Goal: Task Accomplishment & Management: Use online tool/utility

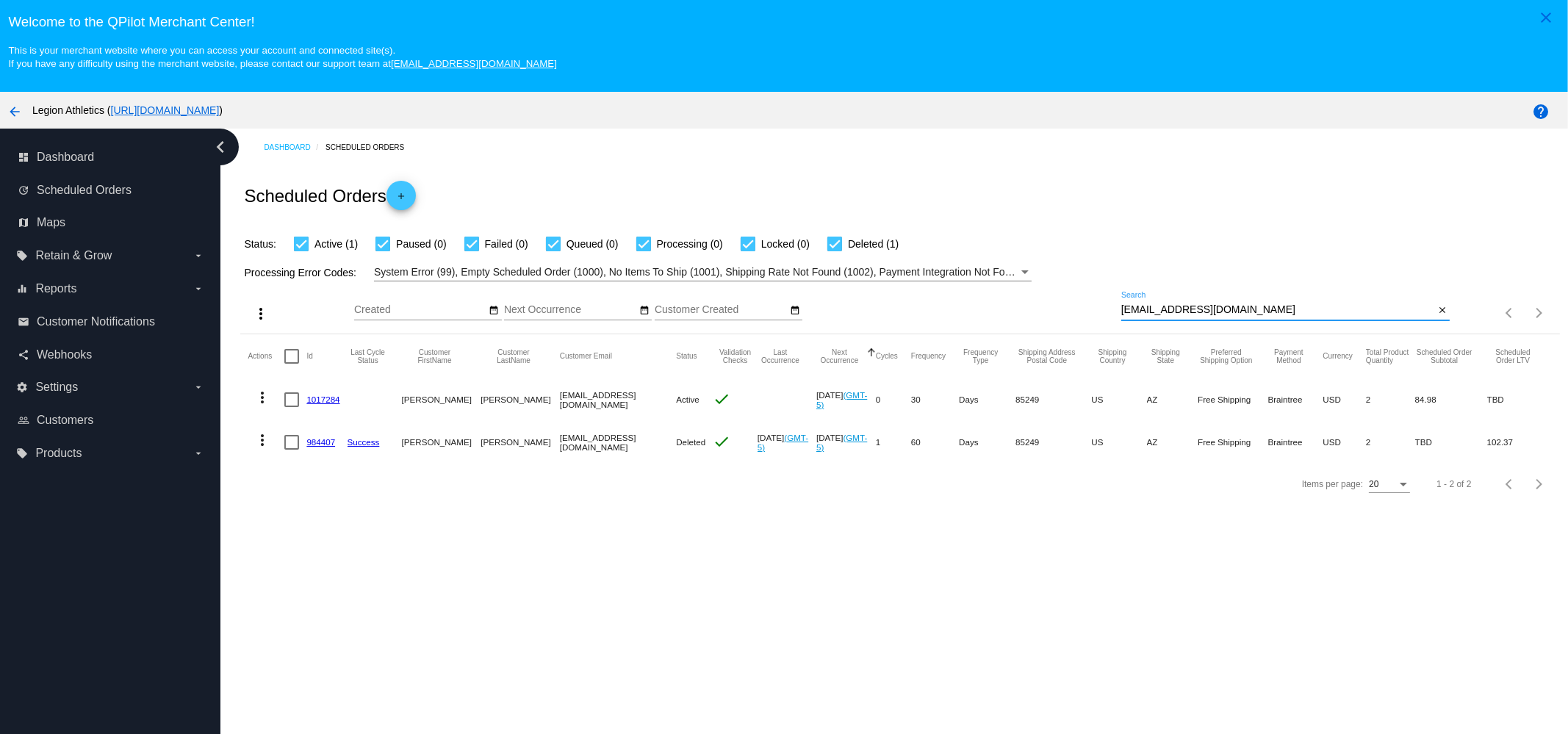
click at [1268, 309] on input "[EMAIL_ADDRESS][DOMAIN_NAME]" at bounding box center [1278, 310] width 314 height 12
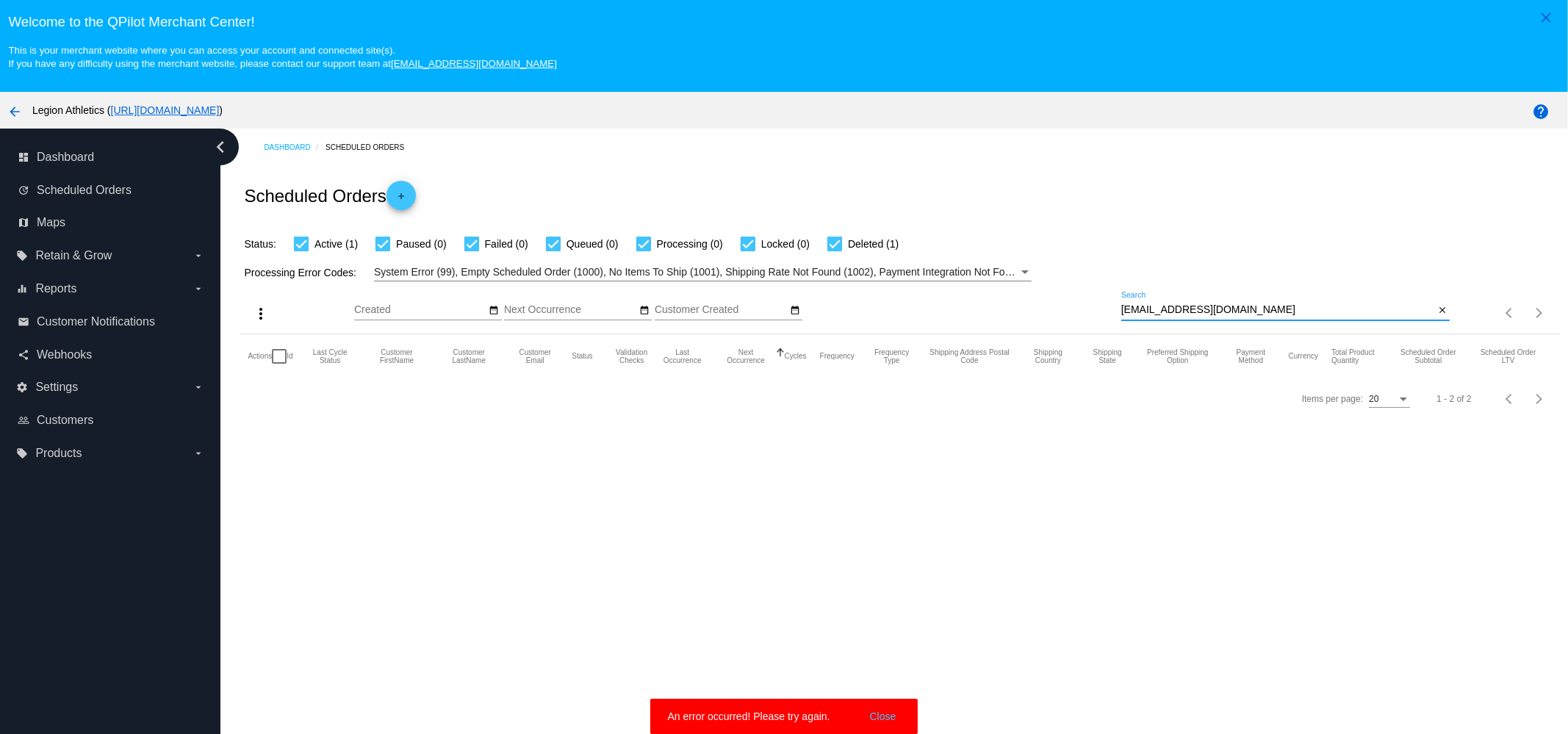
click at [1284, 310] on input "Jenkpeter21@gmail.com" at bounding box center [1278, 310] width 314 height 12
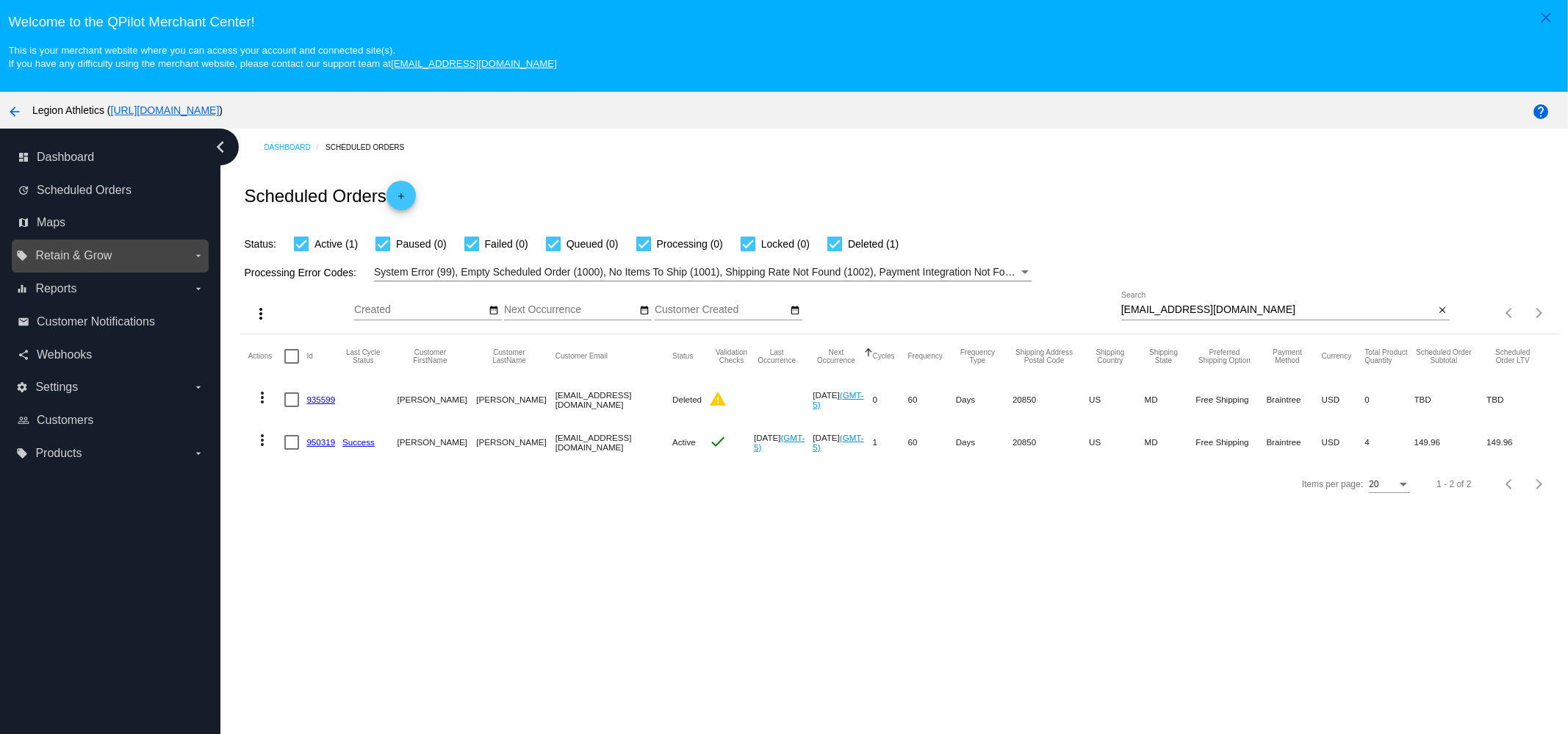
click at [76, 257] on span "Retain & Grow" at bounding box center [73, 256] width 76 height 13
click at [0, 0] on input "local_offer Retain & Grow arrow_drop_down" at bounding box center [0, 0] width 0 height 0
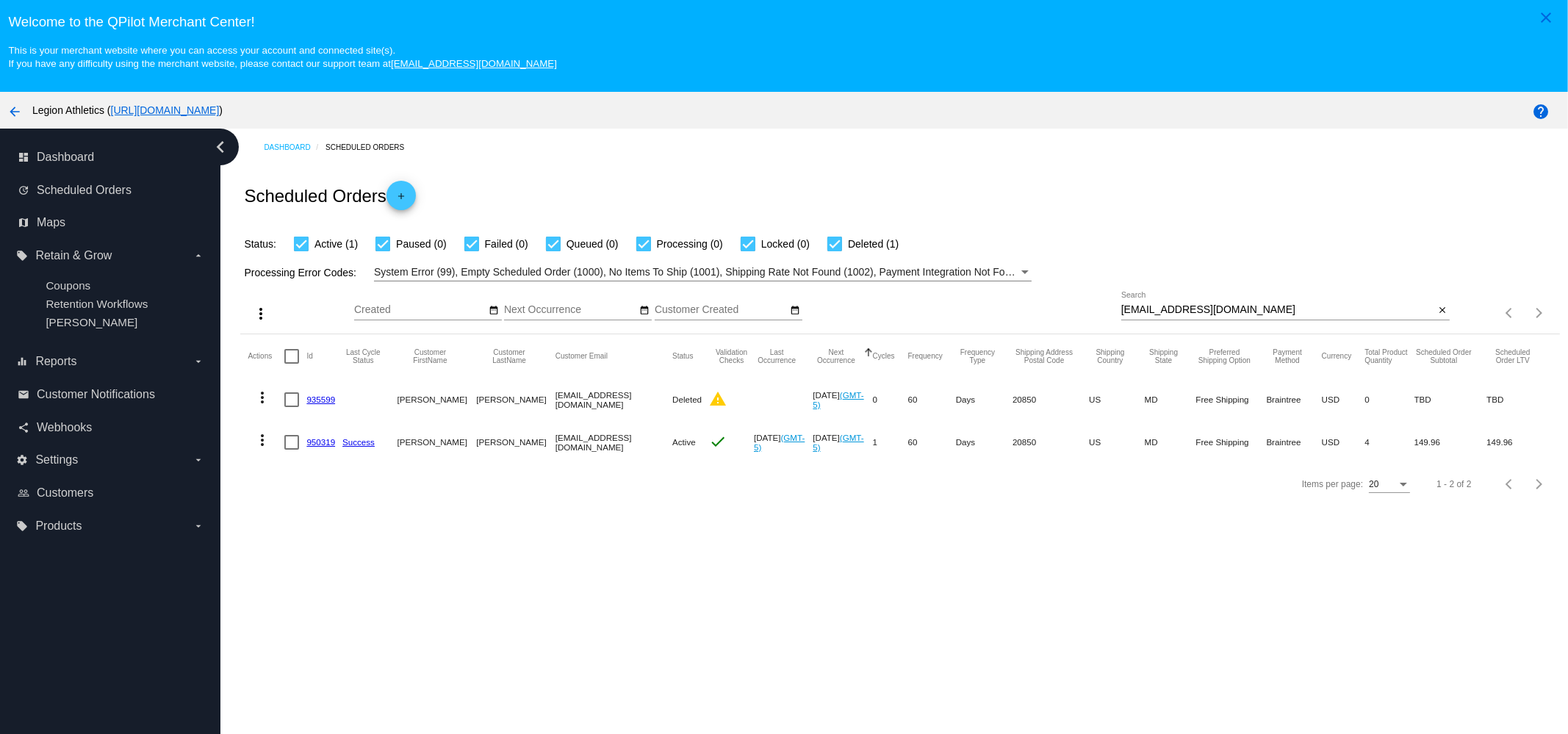
click at [1337, 291] on div "more_vert Sep Jan Feb Mar Apr 1" at bounding box center [899, 308] width 1319 height 52
click at [1334, 315] on input "[EMAIL_ADDRESS][DOMAIN_NAME]" at bounding box center [1278, 310] width 314 height 12
paste input "azkausari"
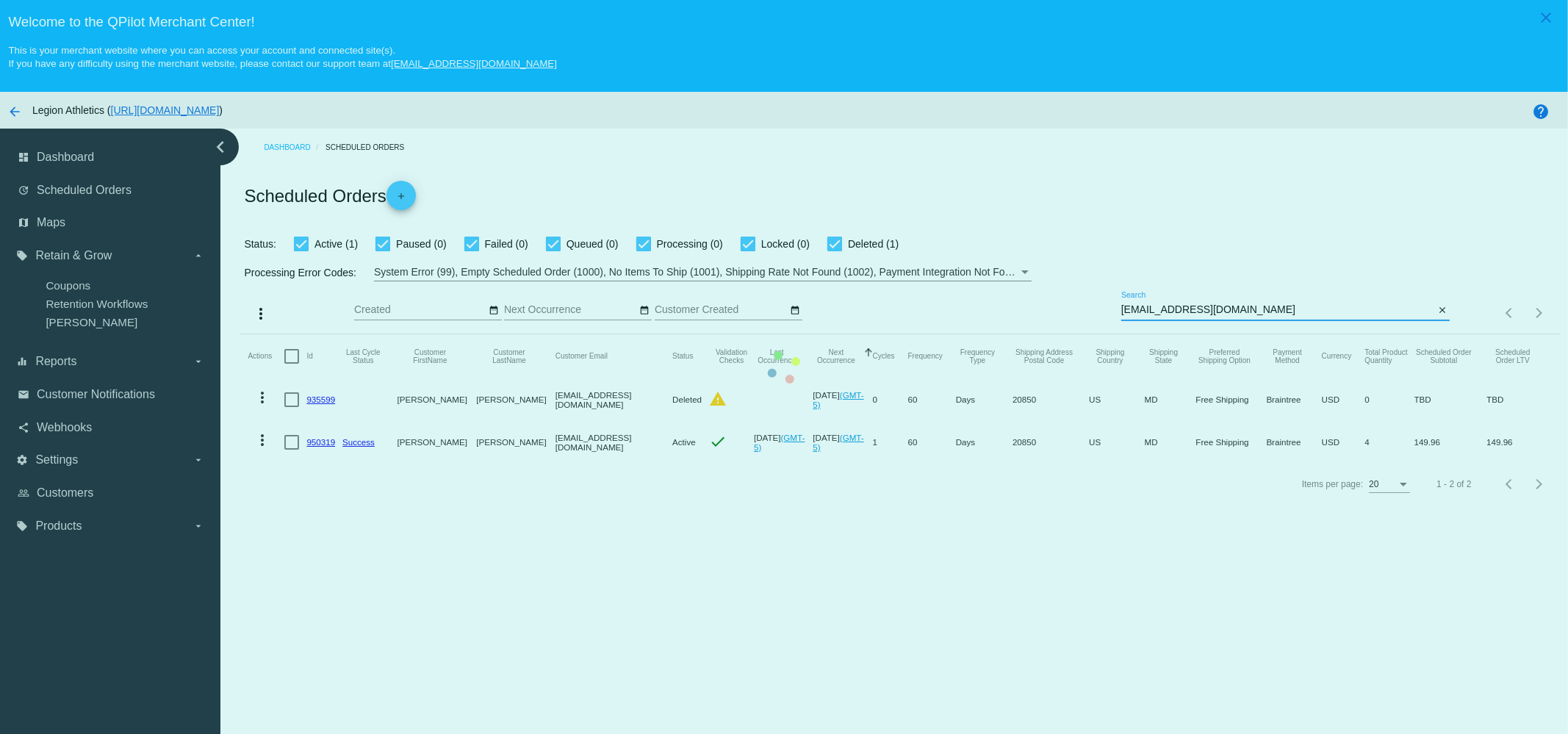
type input "azkausari@gmail.com"
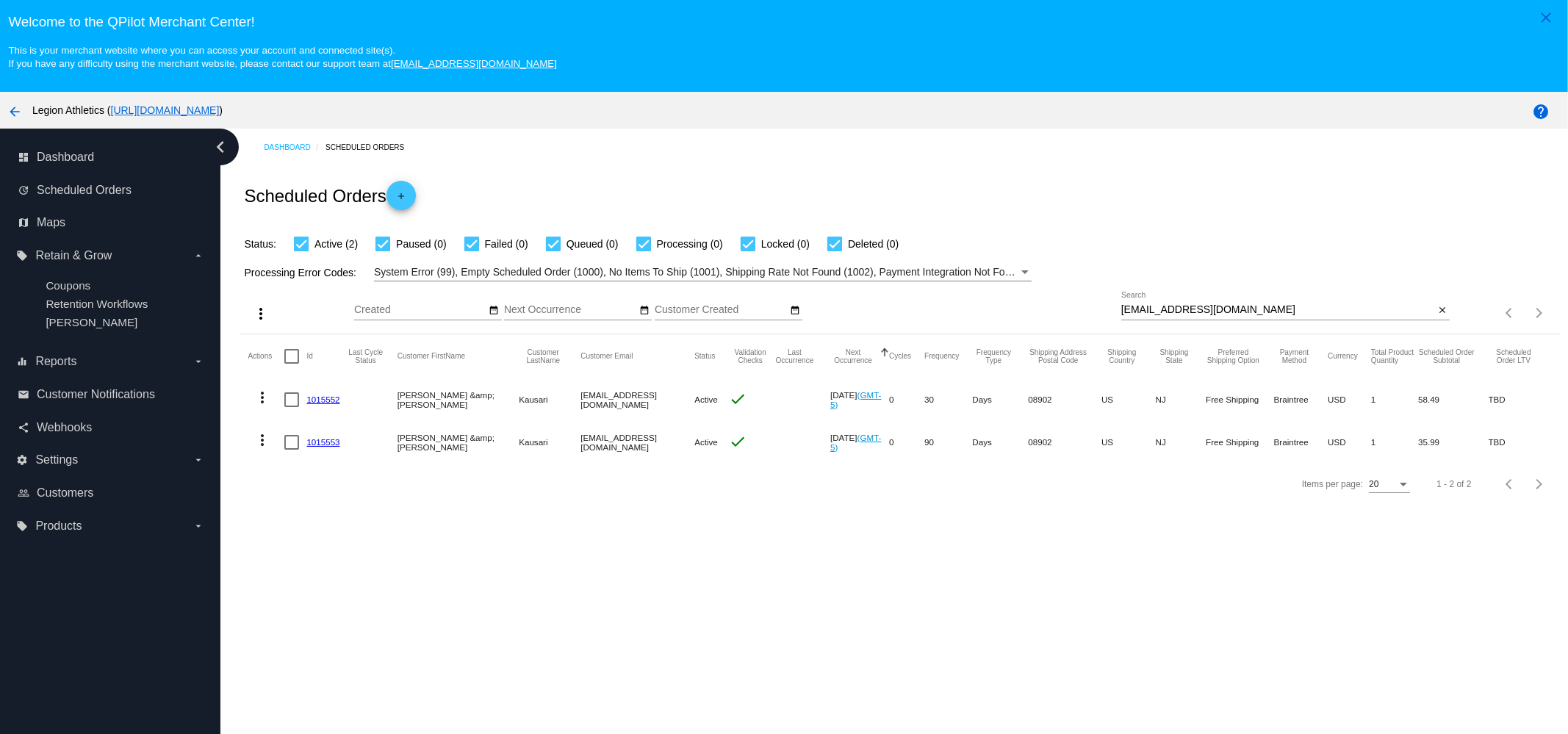
click at [330, 397] on link "1015552" at bounding box center [323, 399] width 33 height 9
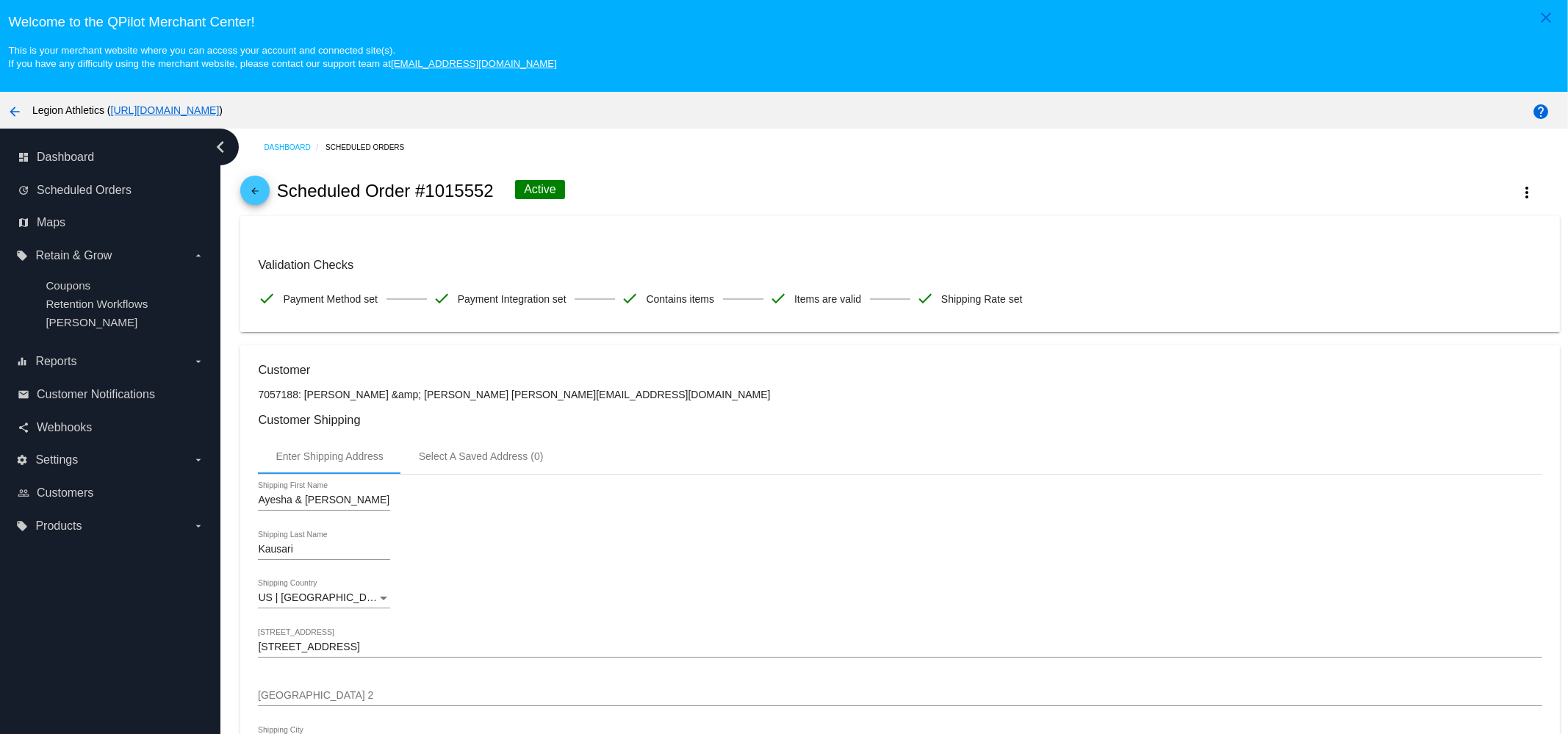
click at [461, 180] on div "arrow_back Scheduled Order #1015552 Active more_vert" at bounding box center [899, 191] width 1319 height 50
click at [460, 193] on h2 "Scheduled Order #1015552" at bounding box center [385, 190] width 217 height 21
click at [462, 193] on h2 "Scheduled Order #1015552" at bounding box center [385, 190] width 217 height 21
copy h2 "1015552"
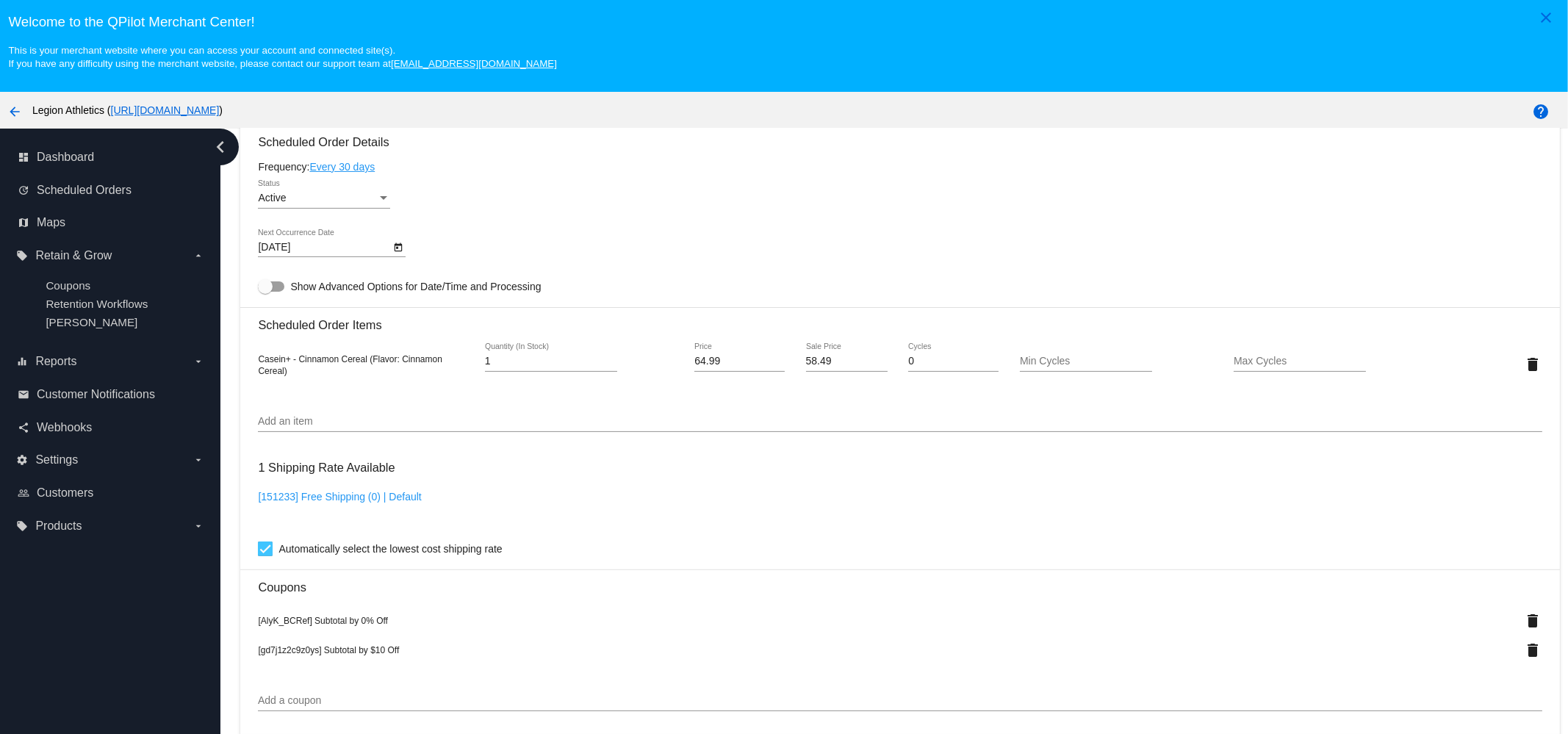
scroll to position [643, 0]
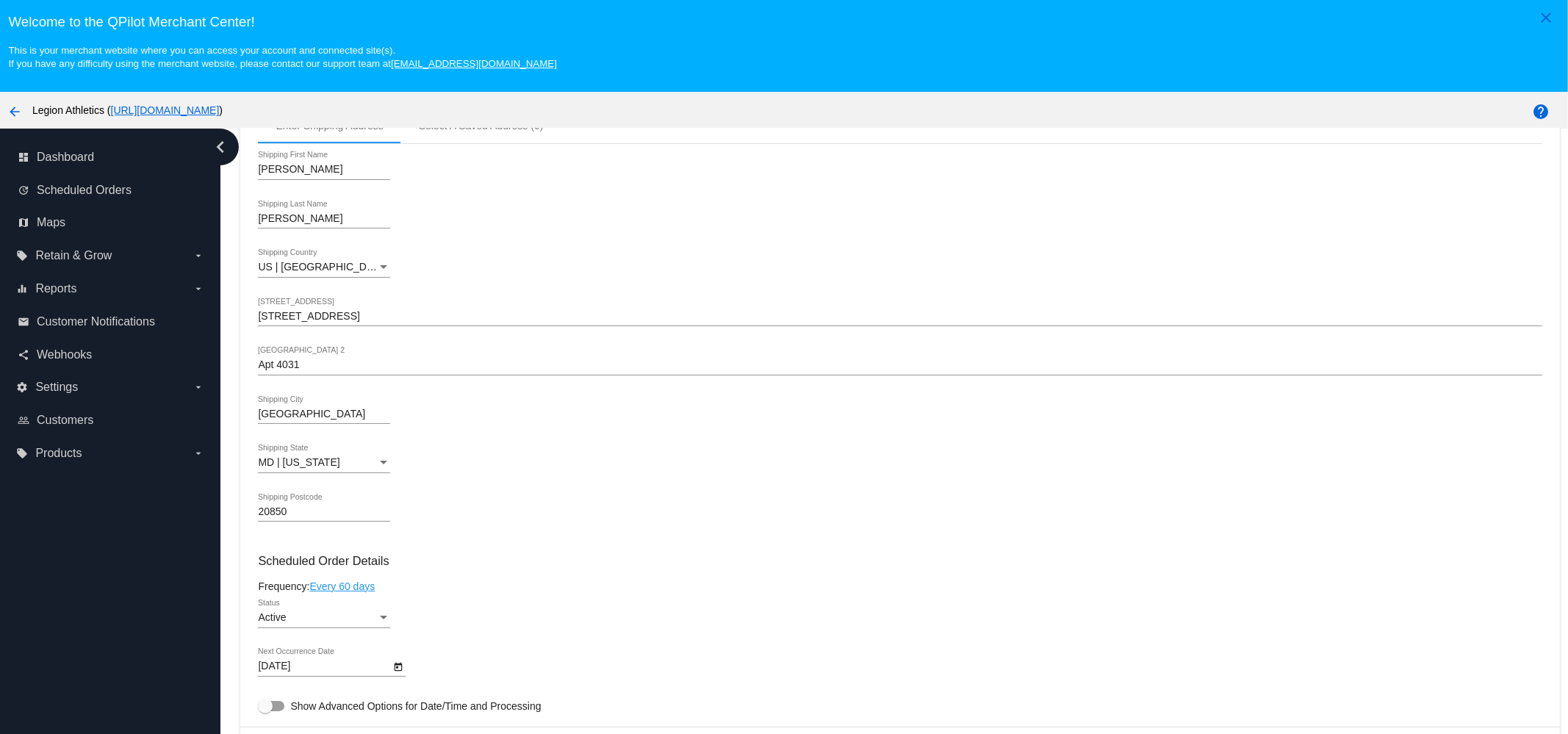
scroll to position [919, 0]
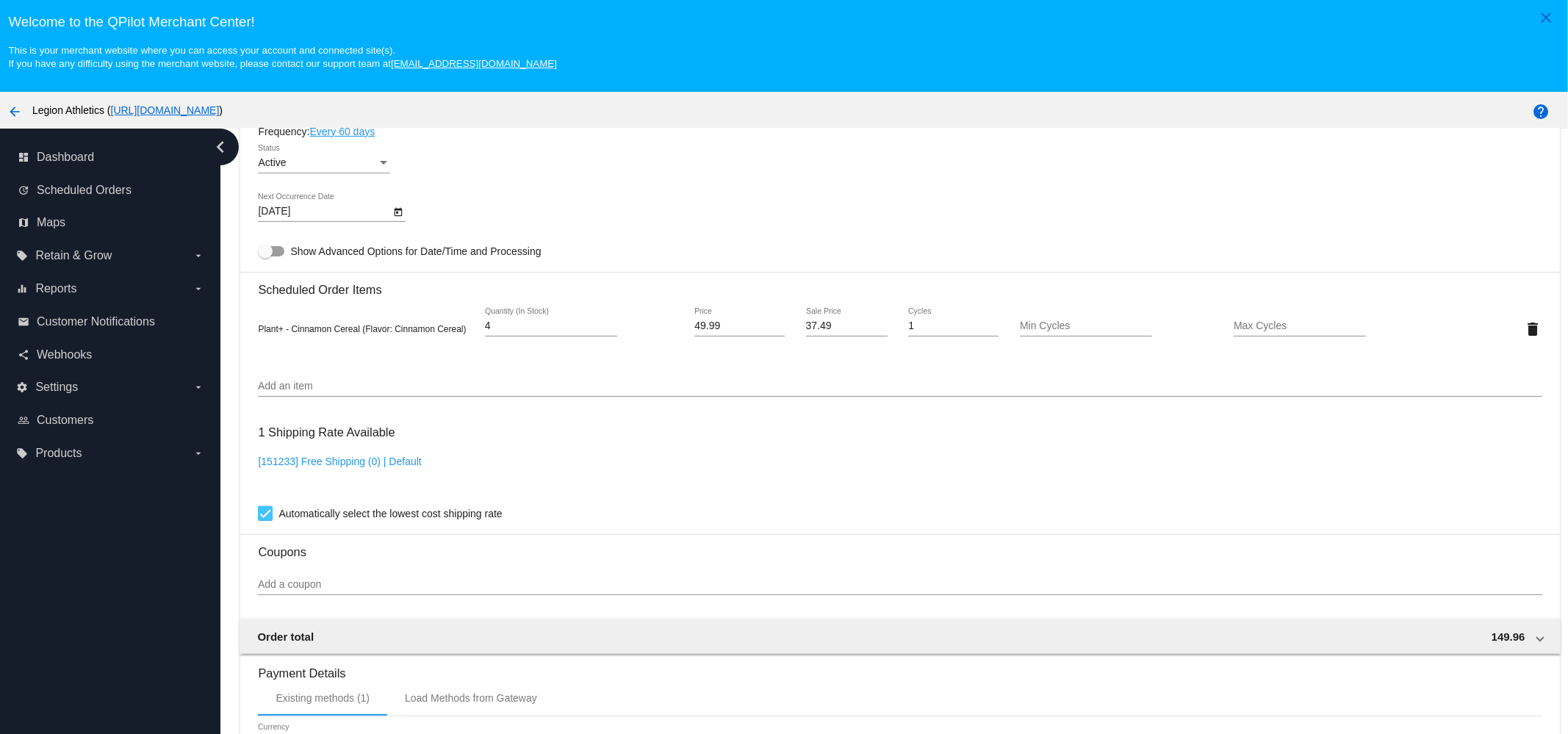
click at [364, 585] on div "Add a coupon" at bounding box center [899, 581] width 1283 height 28
paste input "sub_jen3372"
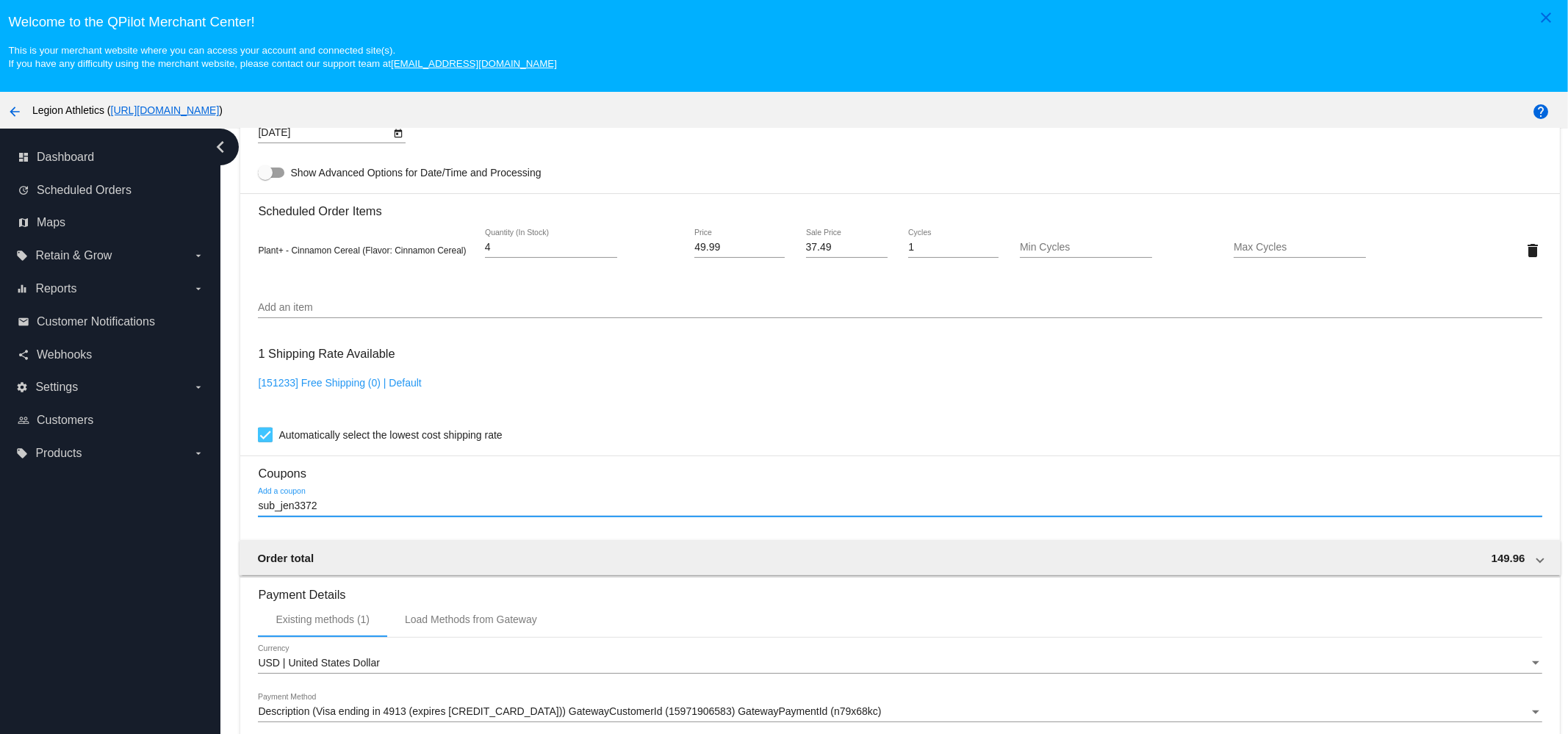
scroll to position [1102, 0]
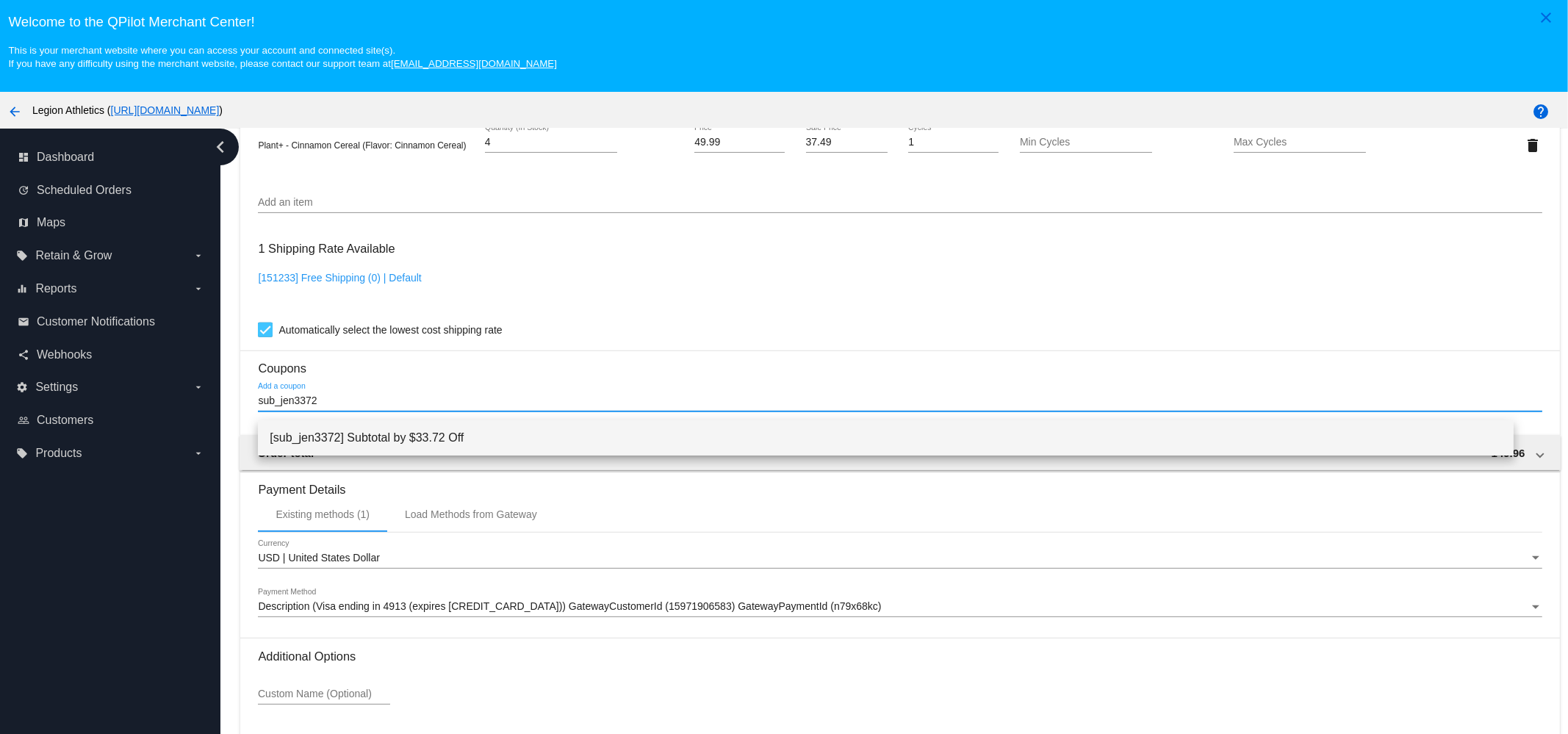
type input "sub_jen3372"
click at [356, 431] on span "[sub_jen3372] Subtotal by $33.72 Off" at bounding box center [885, 438] width 1232 height 35
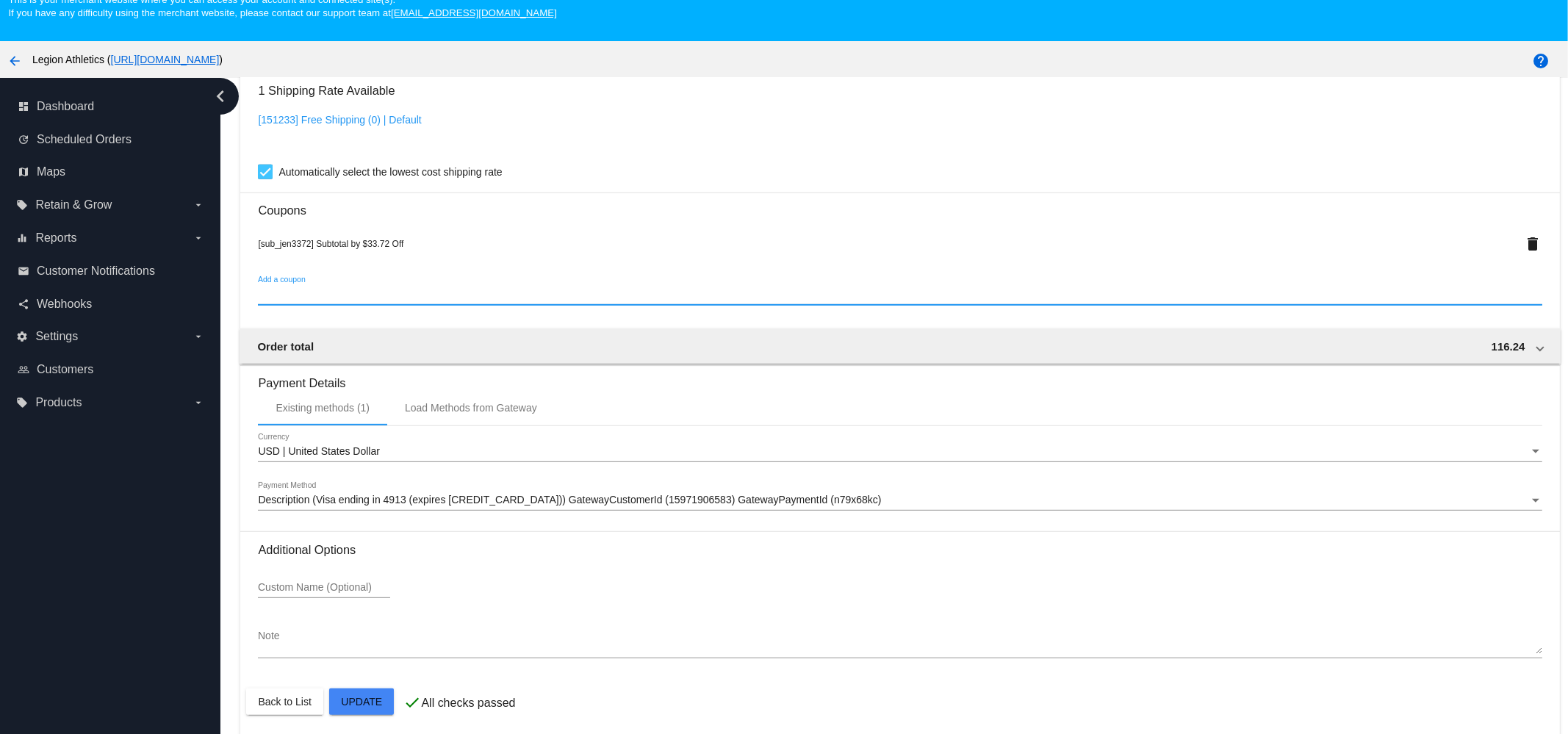
scroll to position [92, 0]
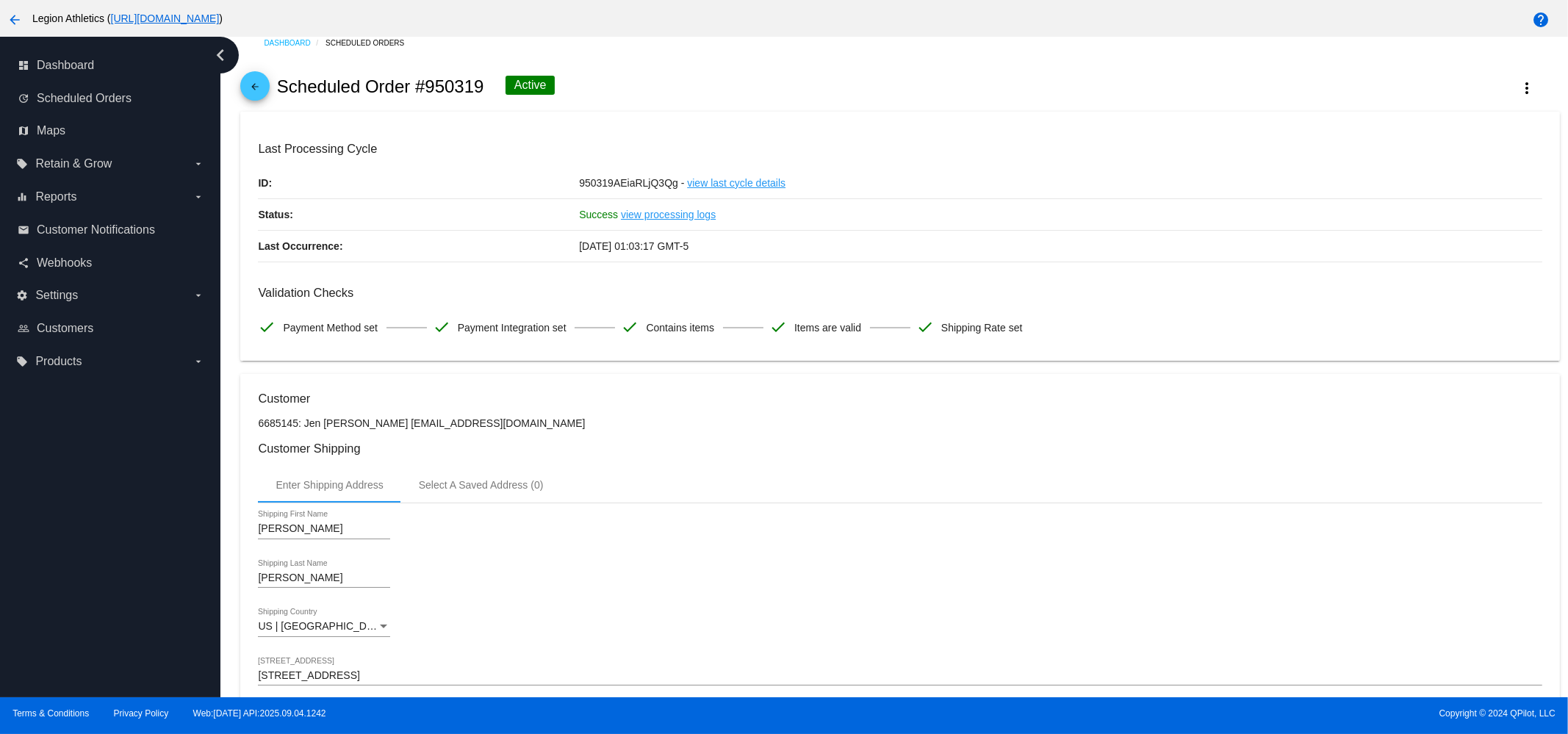
scroll to position [0, 0]
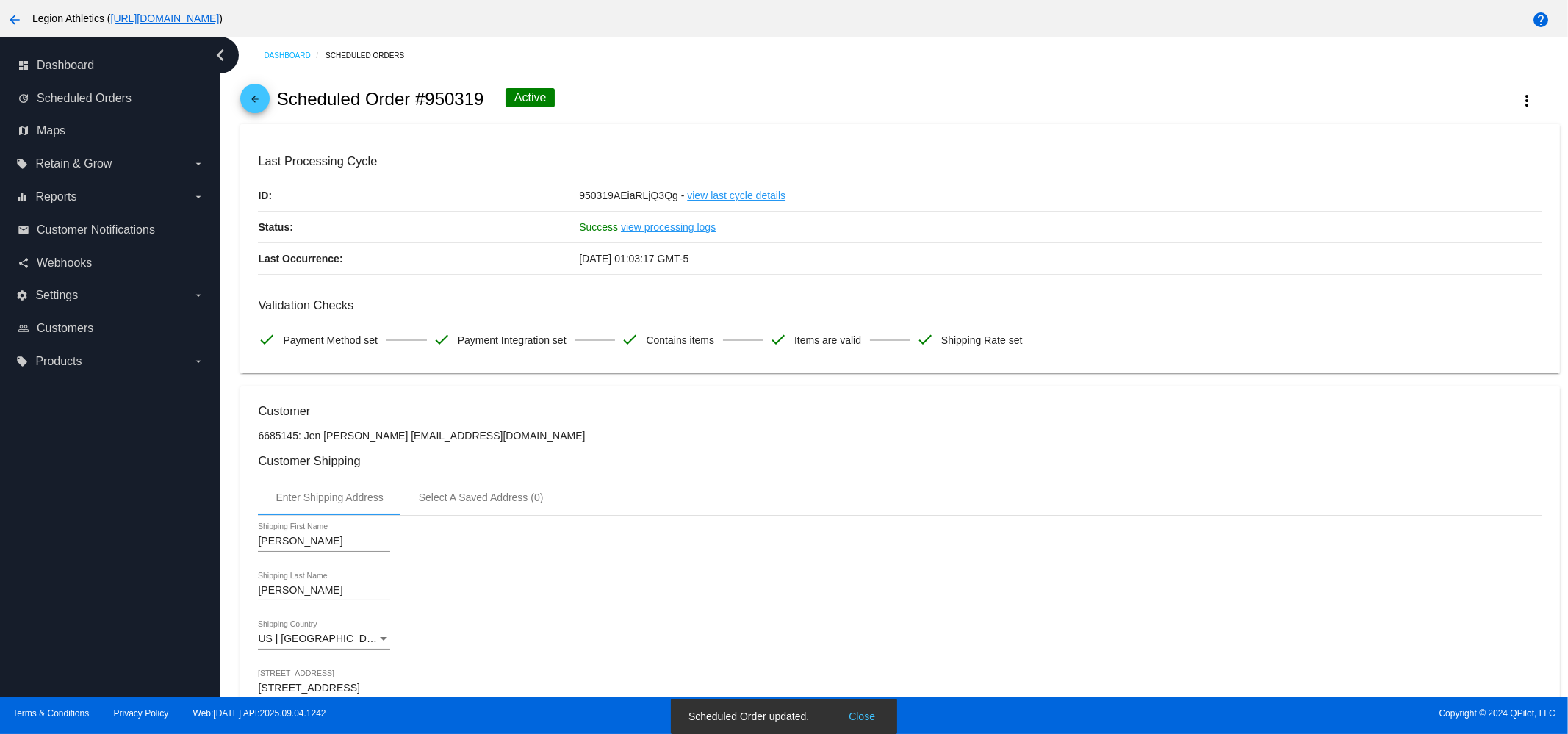
click at [460, 105] on h2 "Scheduled Order #950319" at bounding box center [380, 99] width 207 height 21
click at [440, 102] on h2 "Scheduled Order #950319" at bounding box center [380, 99] width 207 height 21
copy h2 "950319"
click at [259, 104] on mat-icon "arrow_back" at bounding box center [254, 102] width 17 height 17
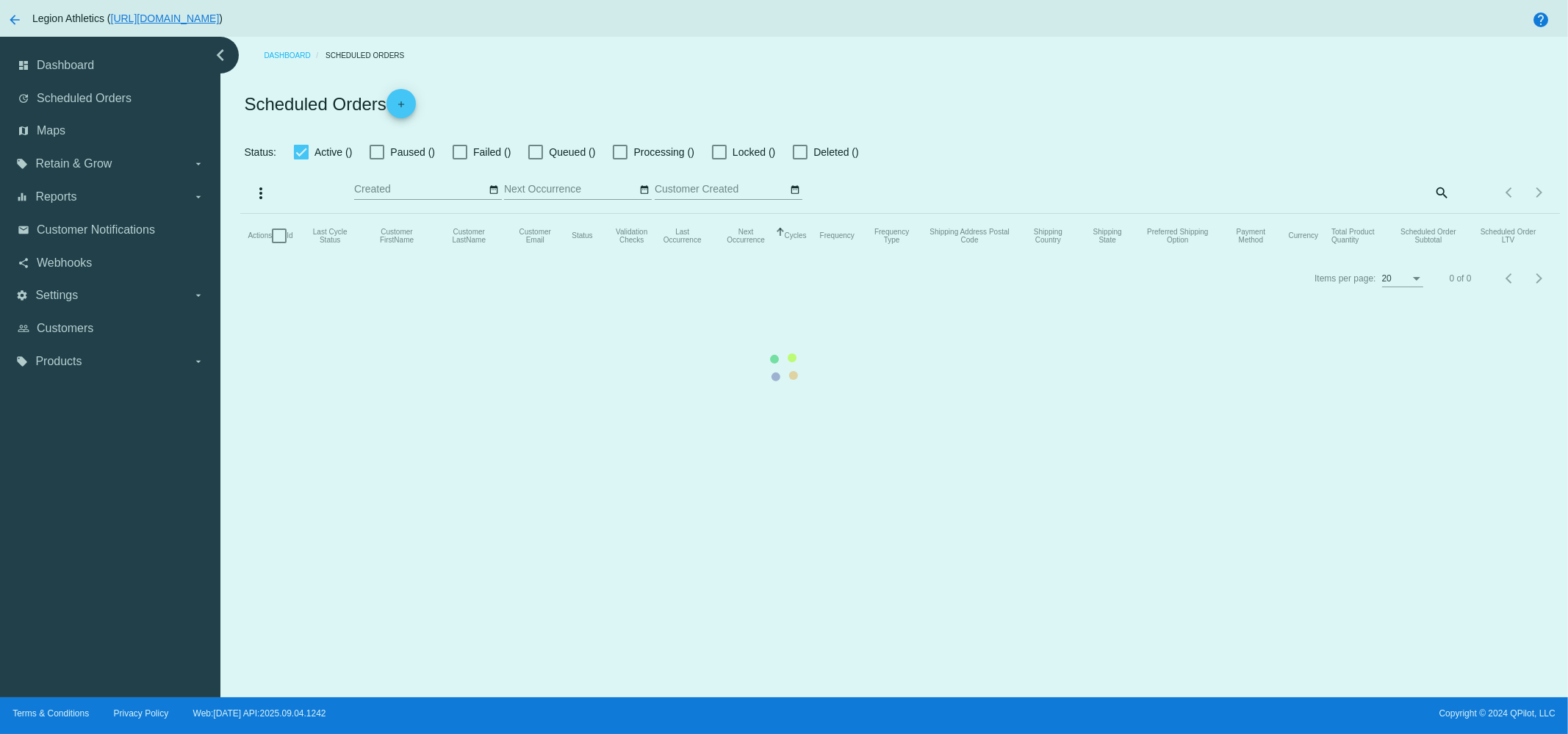
checkbox input "true"
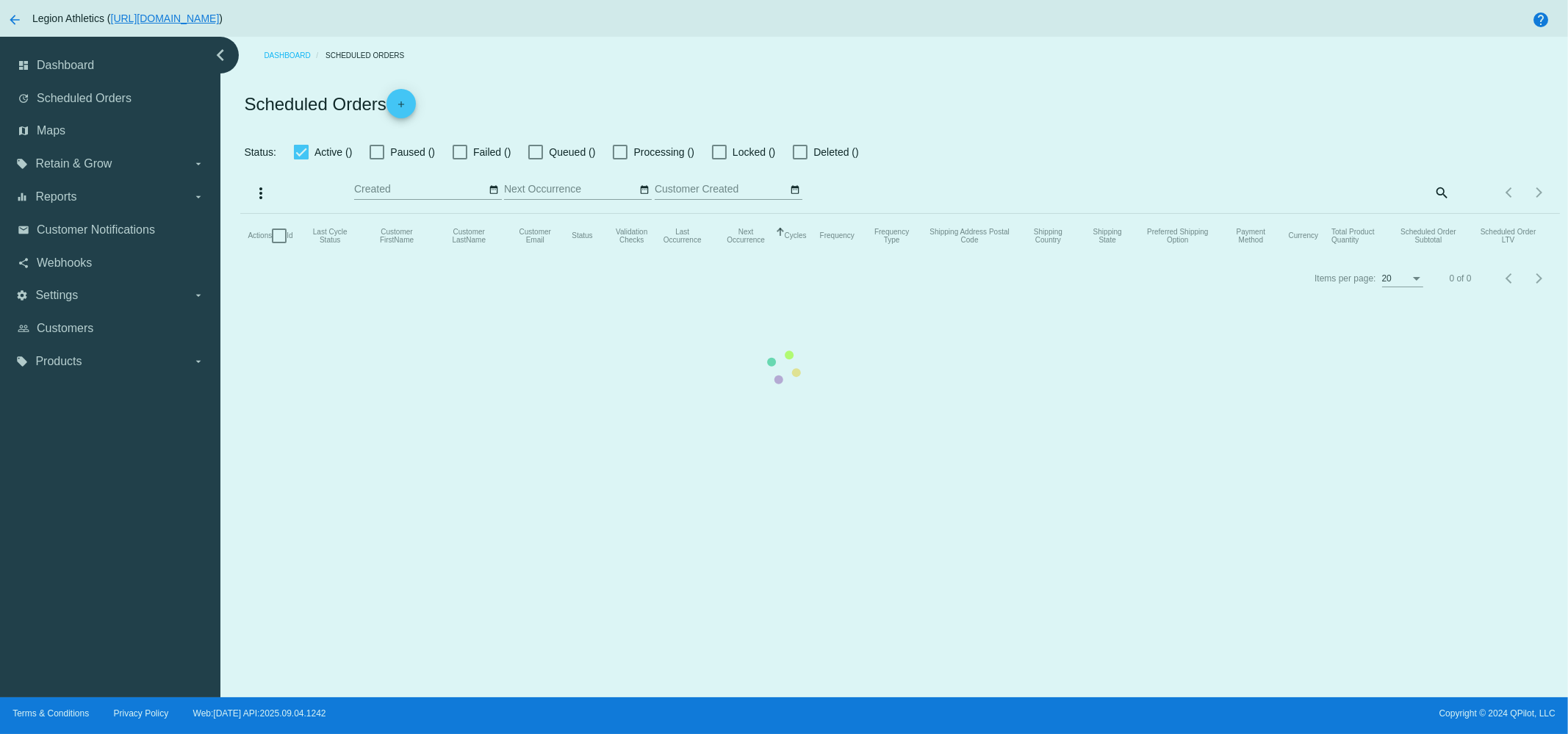
checkbox input "true"
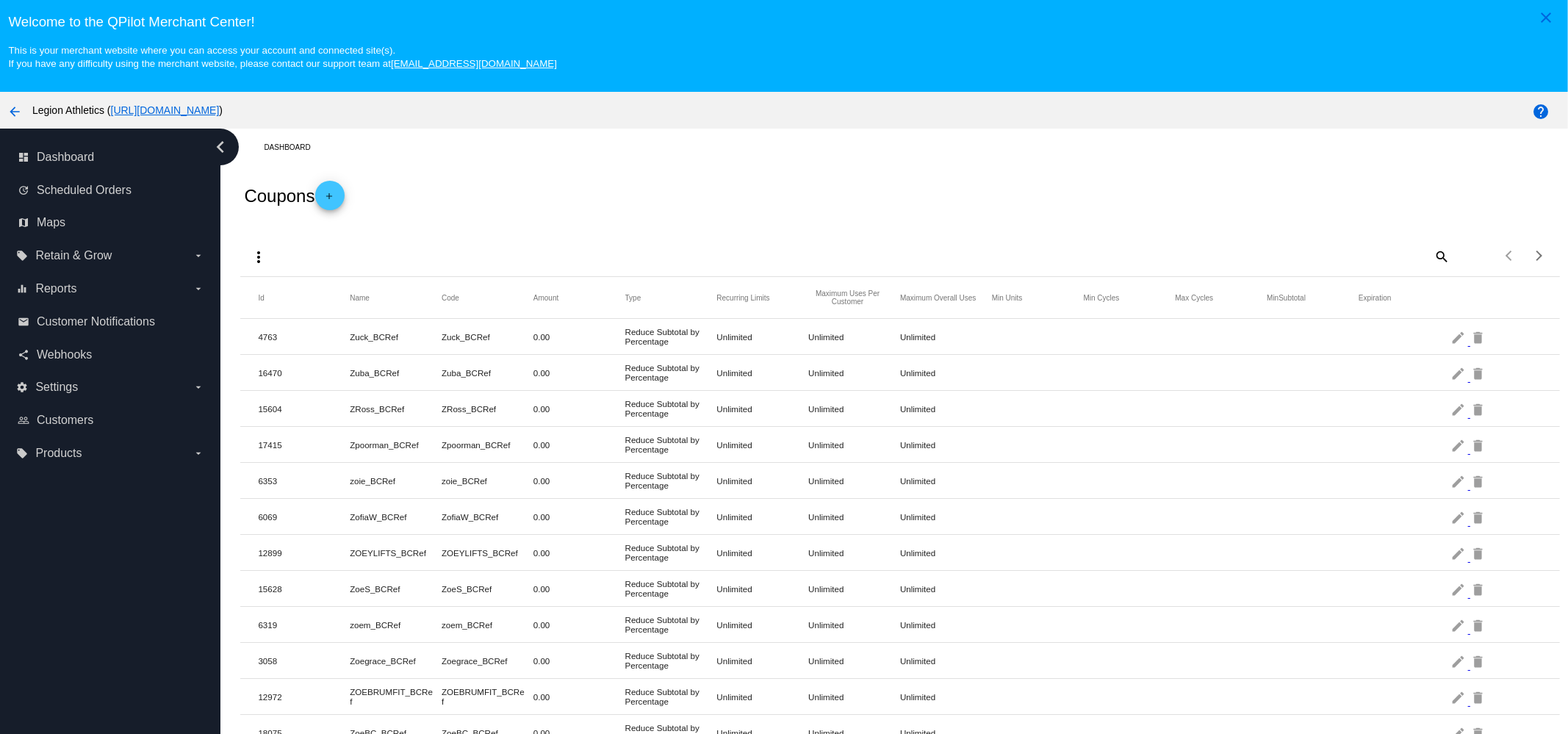
click at [322, 196] on link "add" at bounding box center [329, 195] width 29 height 29
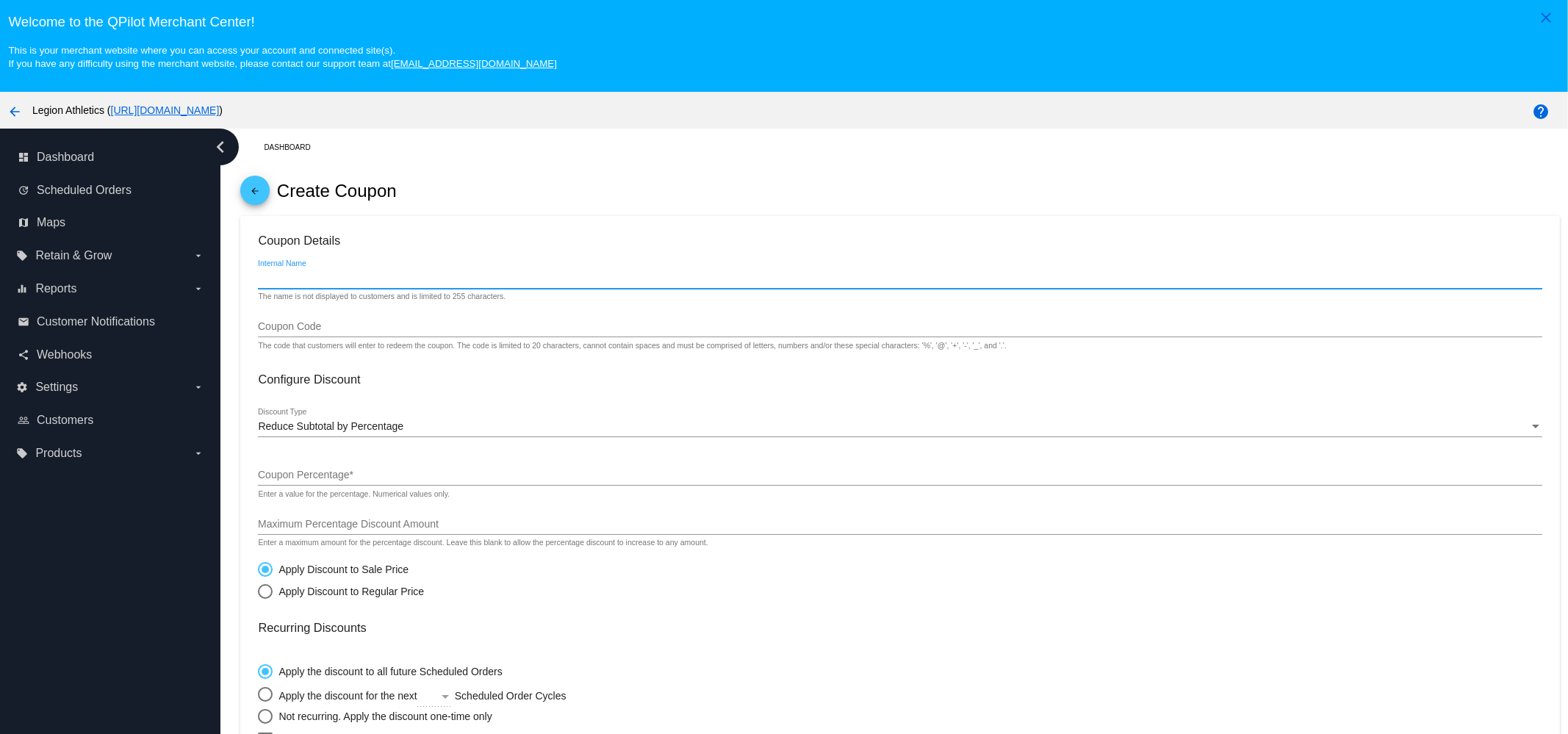
click at [377, 278] on input "Internal Name" at bounding box center [899, 278] width 1283 height 12
type input "Jen Rewards"
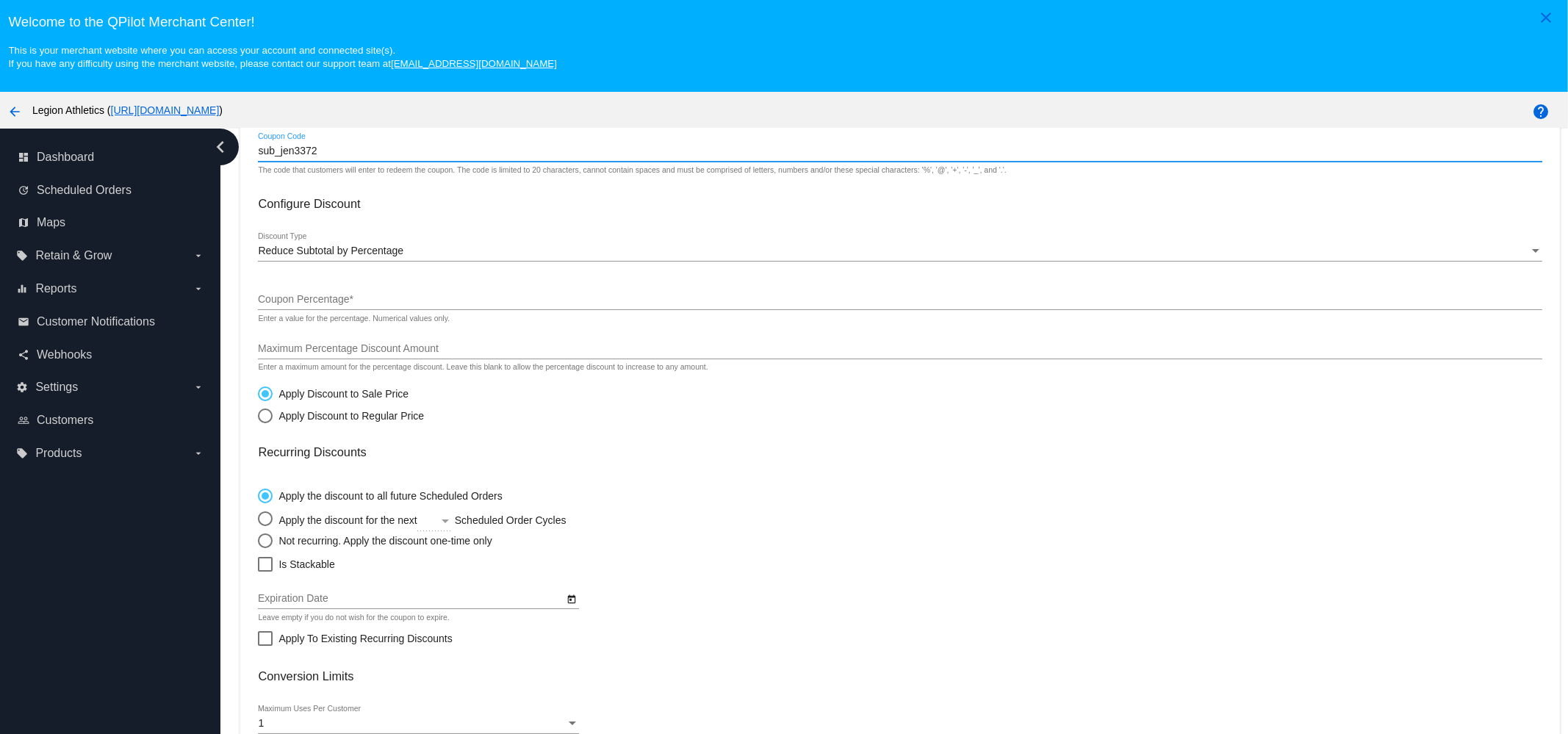
scroll to position [183, 0]
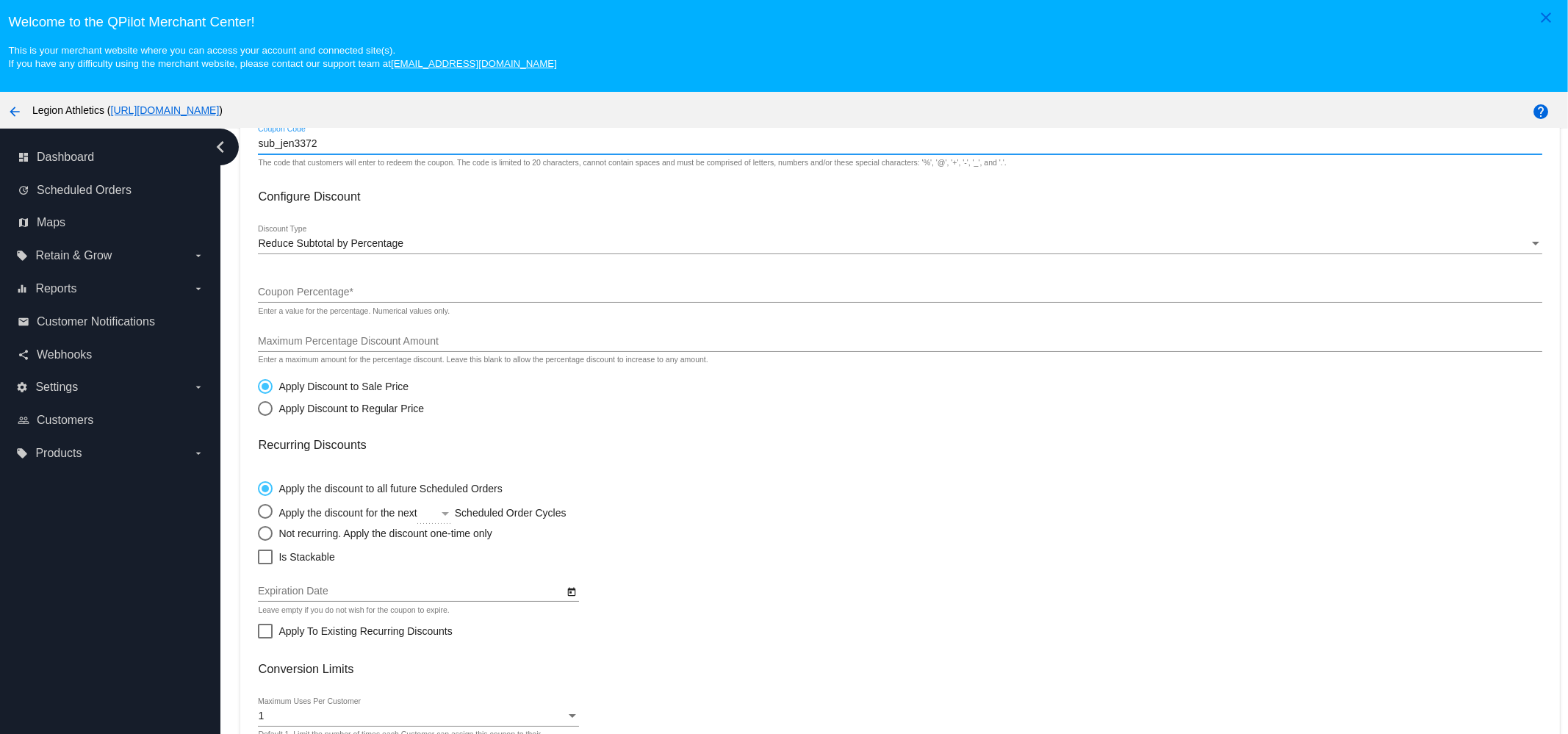
type input "sub_jen3372"
click at [445, 240] on div "Reduce Subtotal by Percentage" at bounding box center [892, 244] width 1271 height 12
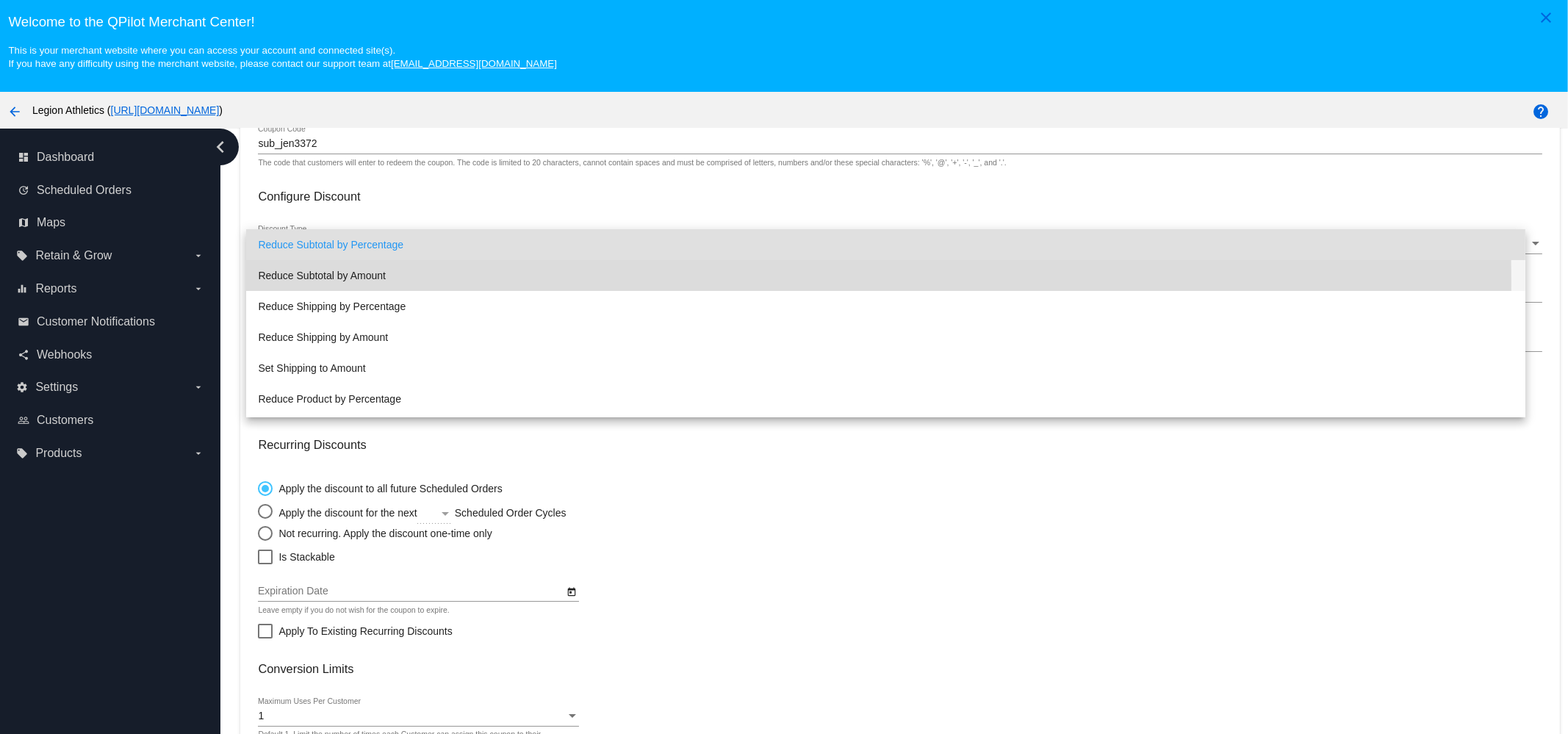
click at [378, 281] on span "Reduce Subtotal by Amount" at bounding box center [885, 275] width 1256 height 31
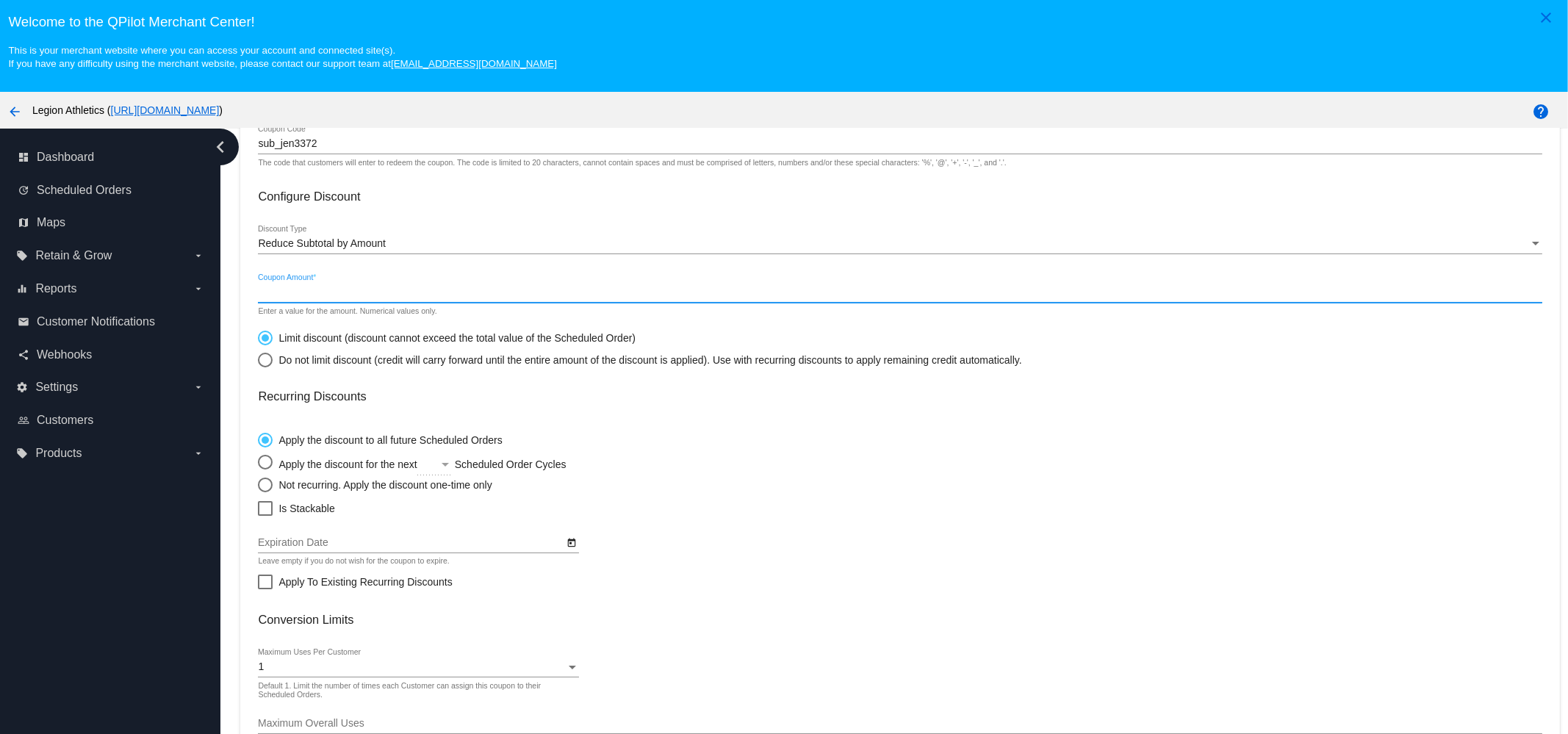
click at [386, 292] on input "Coupon Amount *" at bounding box center [899, 293] width 1283 height 12
type input "33.72"
click at [327, 365] on div "Do not limit discount (credit will carry forward until the entire amount of the…" at bounding box center [646, 360] width 749 height 12
click at [258, 360] on input "Do not limit discount (credit will carry forward until the entire amount of the…" at bounding box center [257, 359] width 1 height 1
radio input "true"
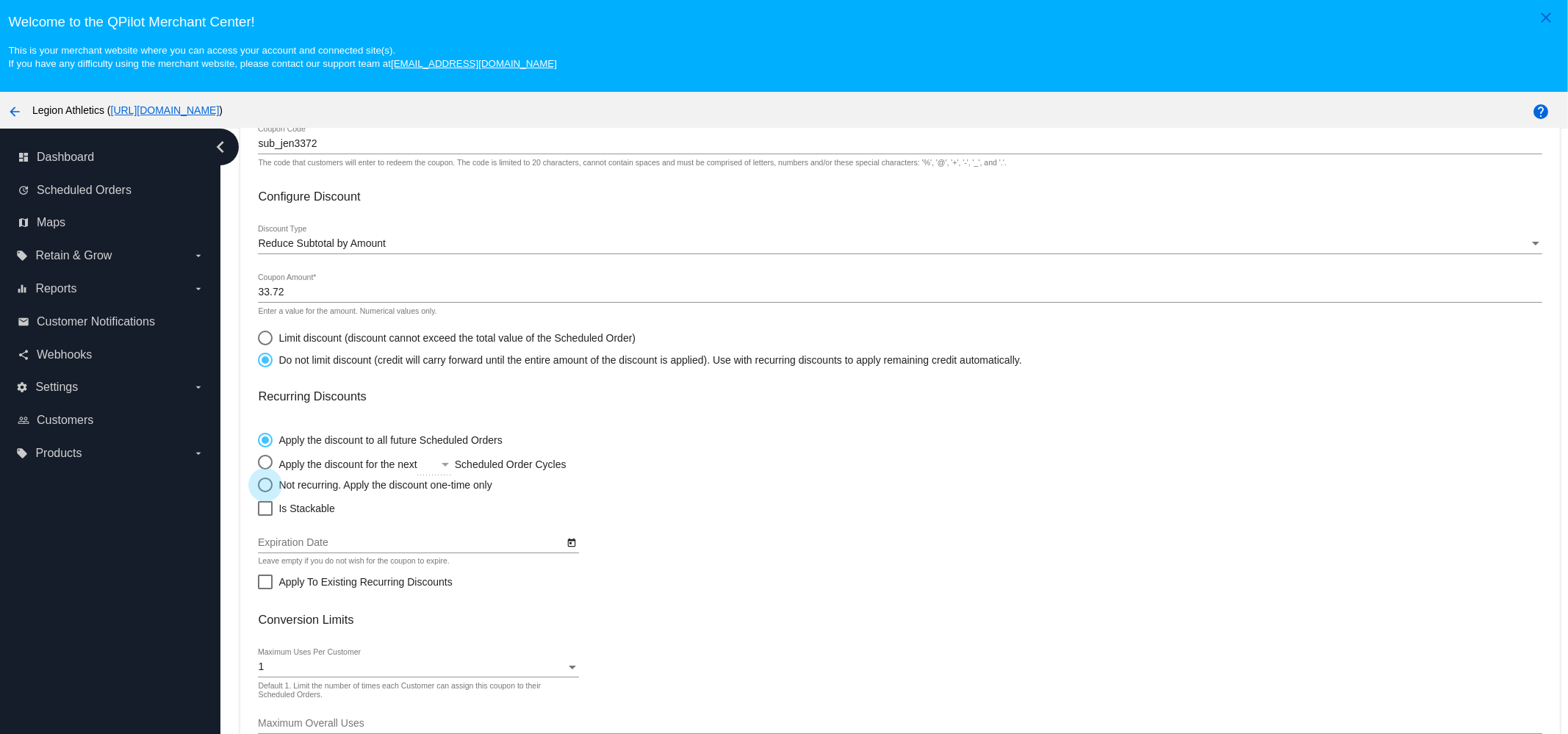
click at [301, 490] on div "Not recurring. Apply the discount one-time only" at bounding box center [381, 485] width 219 height 12
click at [258, 485] on input "Not recurring. Apply the discount one-time only" at bounding box center [257, 485] width 1 height 1
radio input "true"
click at [303, 508] on span "Is Stackable" at bounding box center [306, 508] width 56 height 17
click at [265, 516] on input "Is Stackable" at bounding box center [264, 516] width 1 height 1
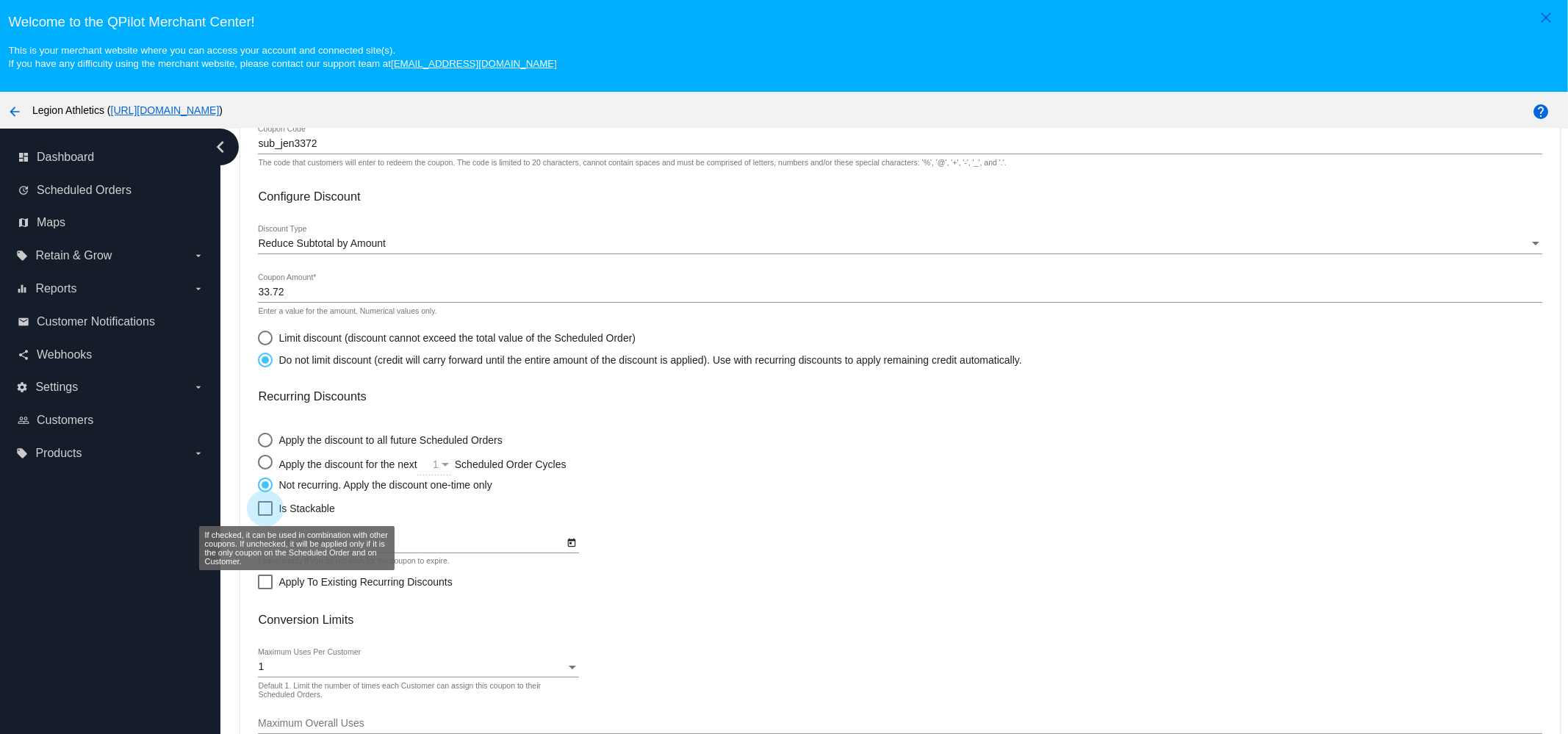
checkbox input "true"
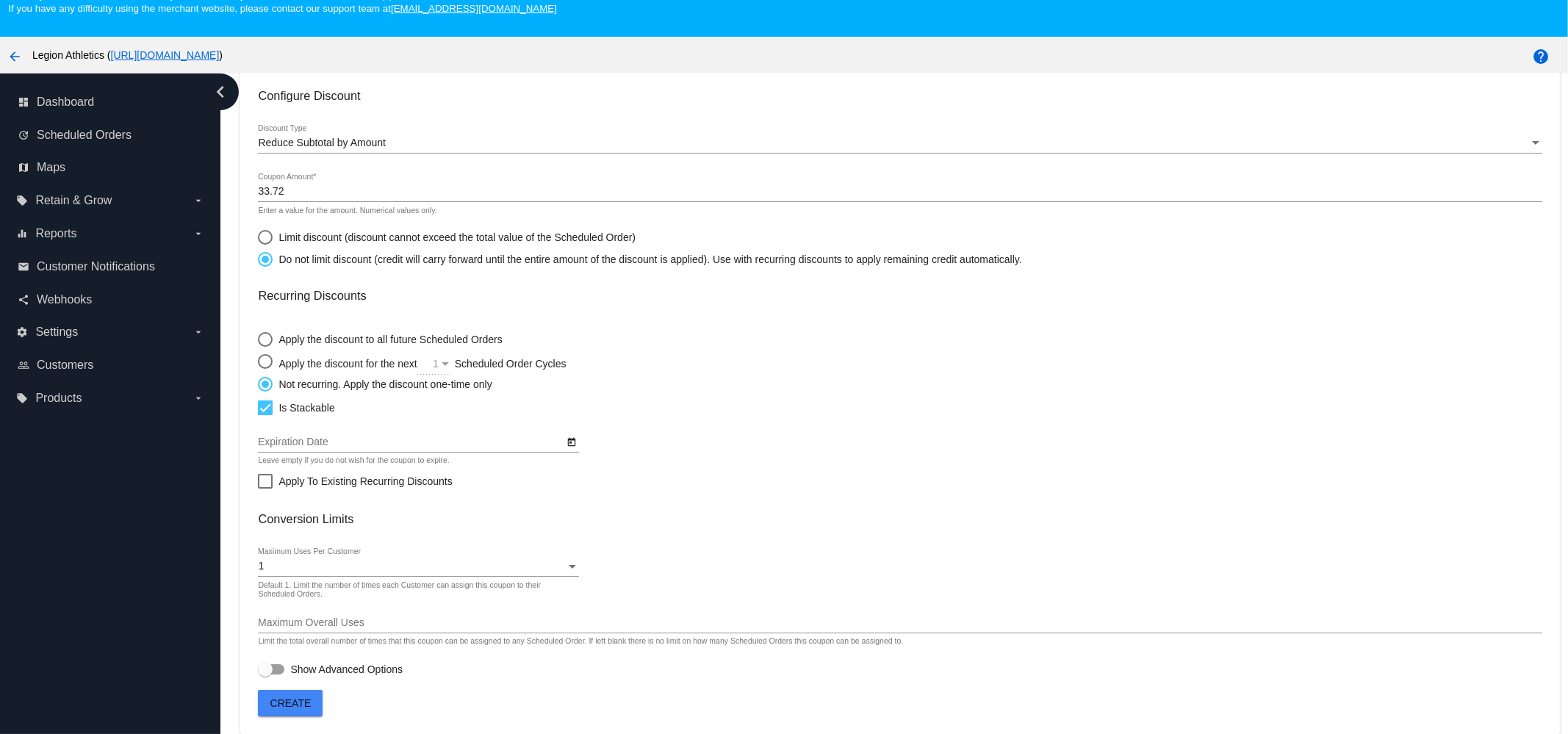
scroll to position [92, 0]
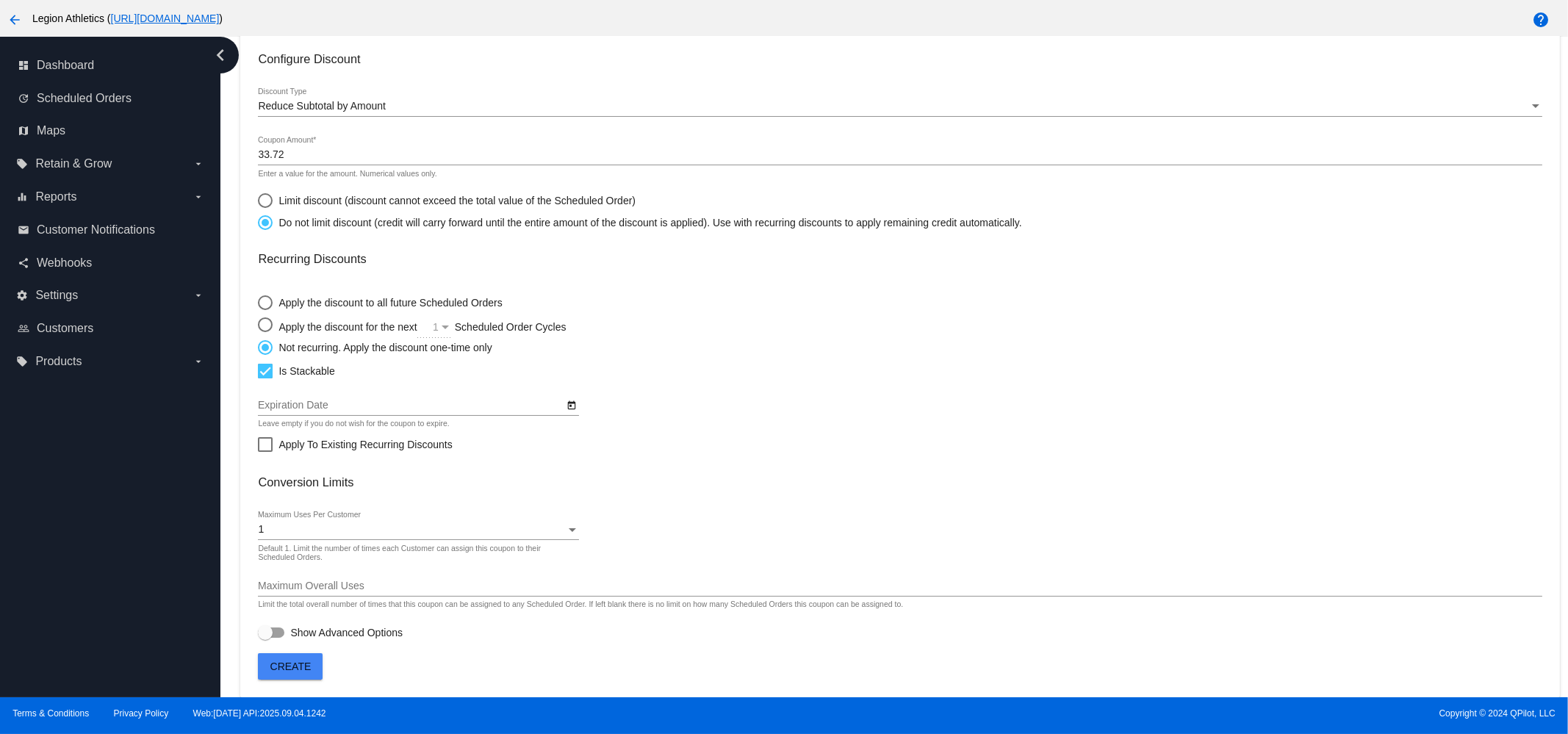
click at [307, 675] on button "Create" at bounding box center [290, 667] width 65 height 27
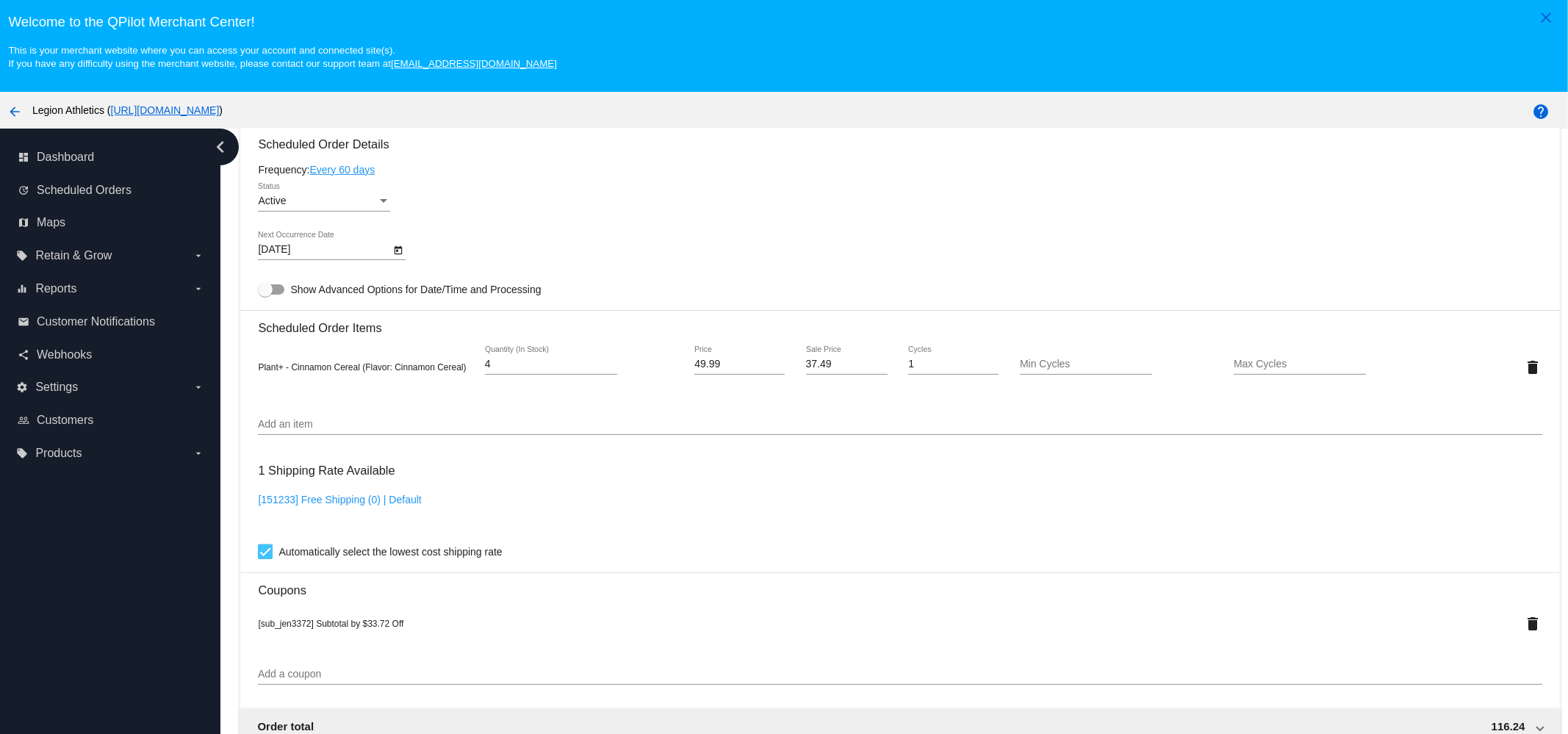
scroll to position [919, 0]
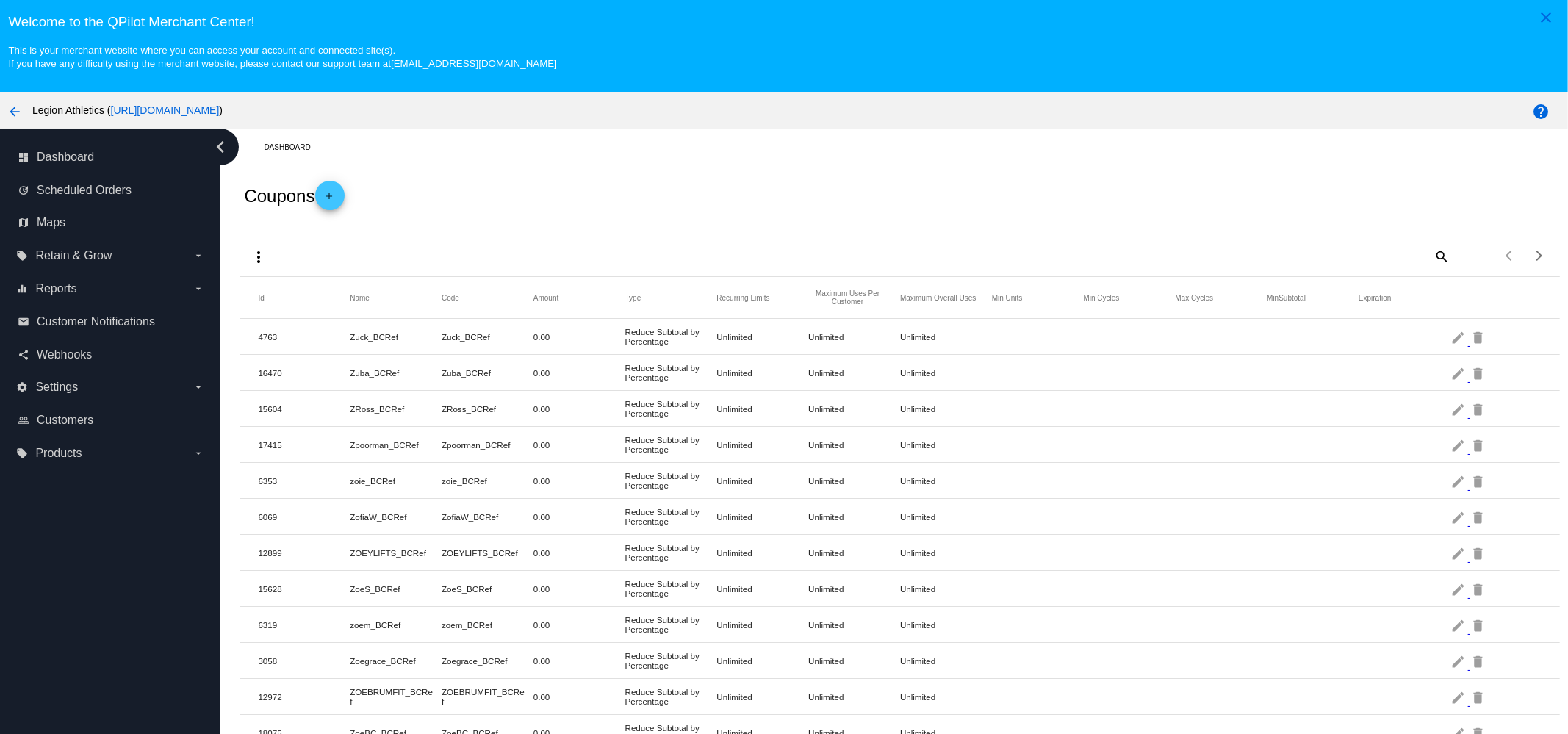
click at [337, 201] on mat-icon "add" at bounding box center [329, 200] width 17 height 17
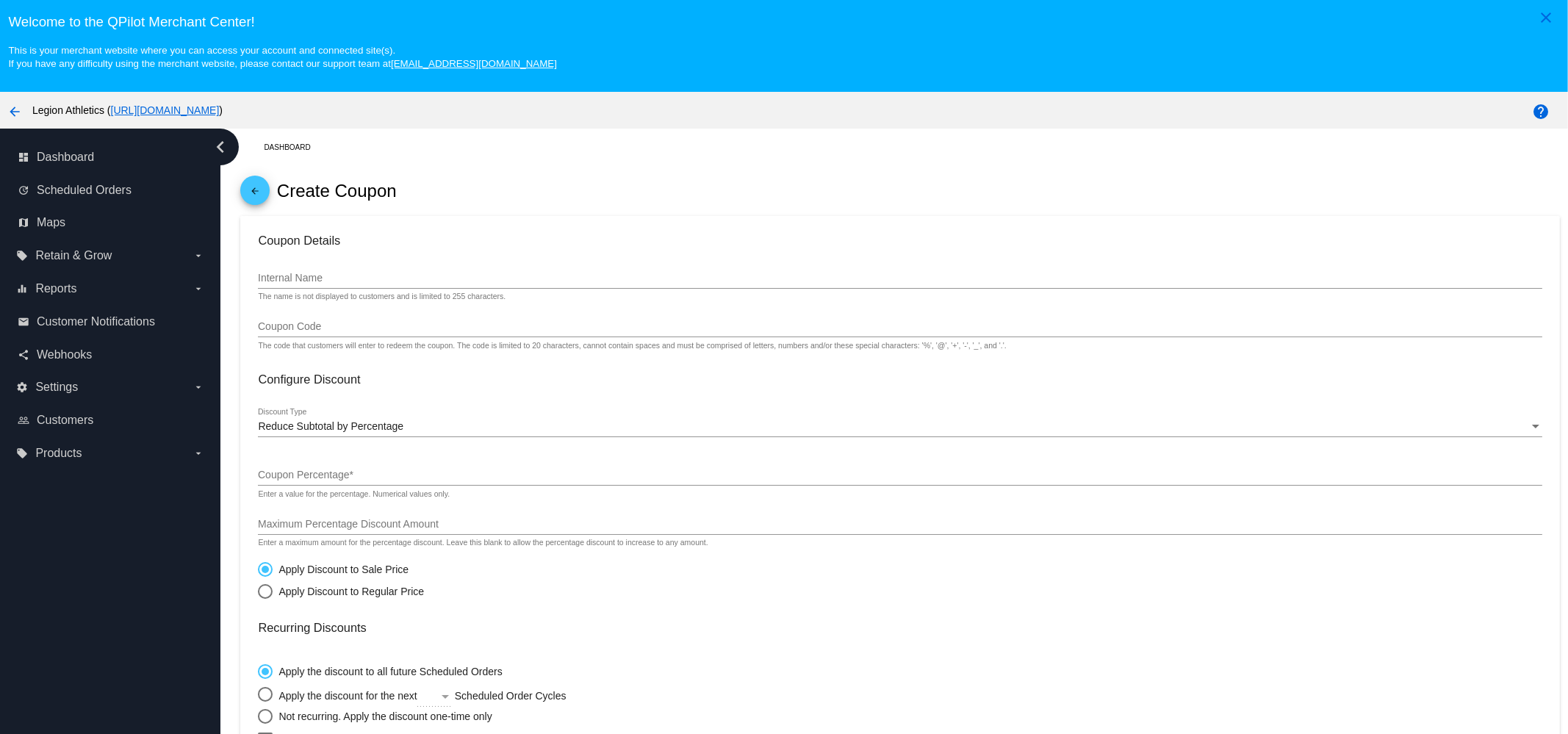
click at [339, 287] on div "Internal Name" at bounding box center [899, 274] width 1283 height 28
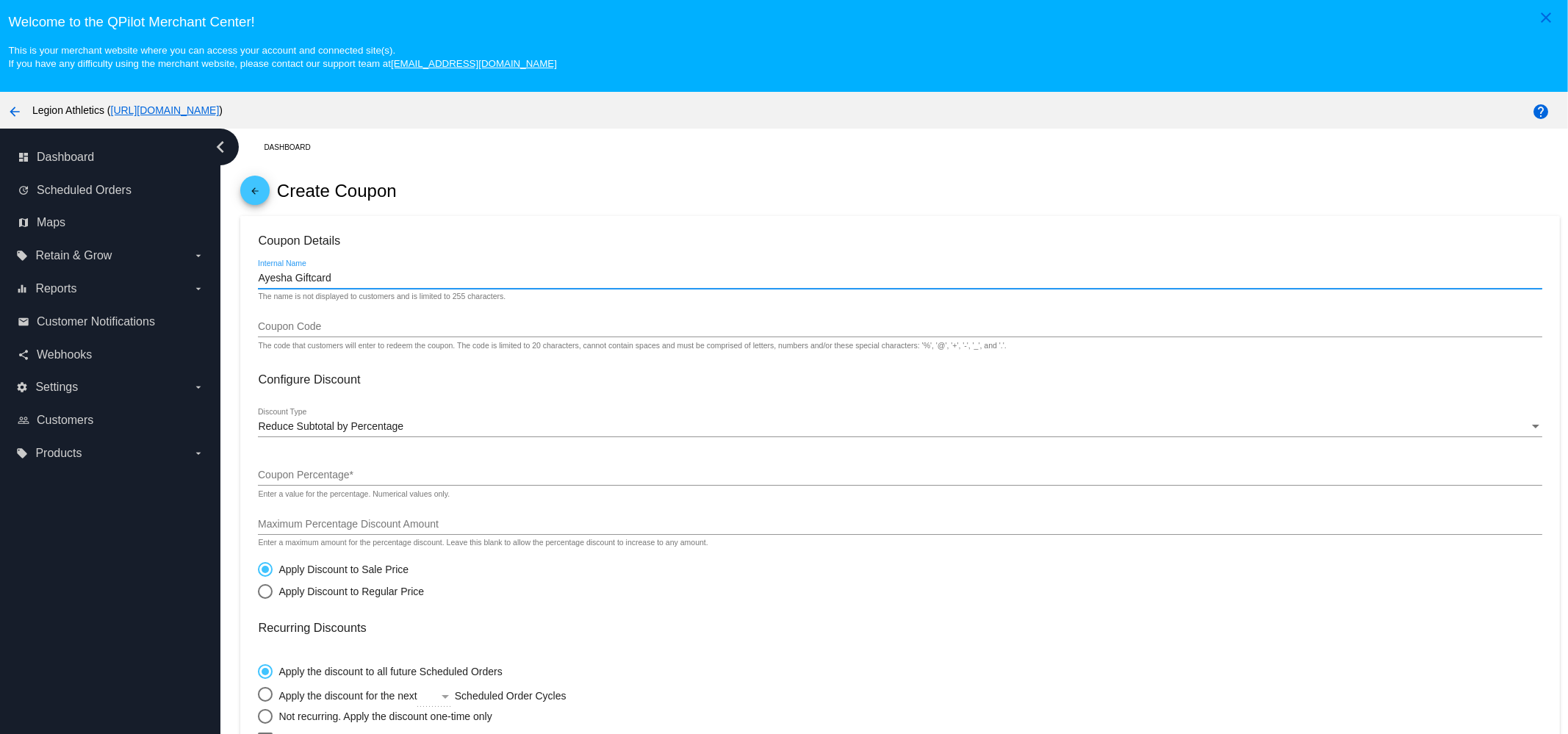
type input "Ayesha Giftcard"
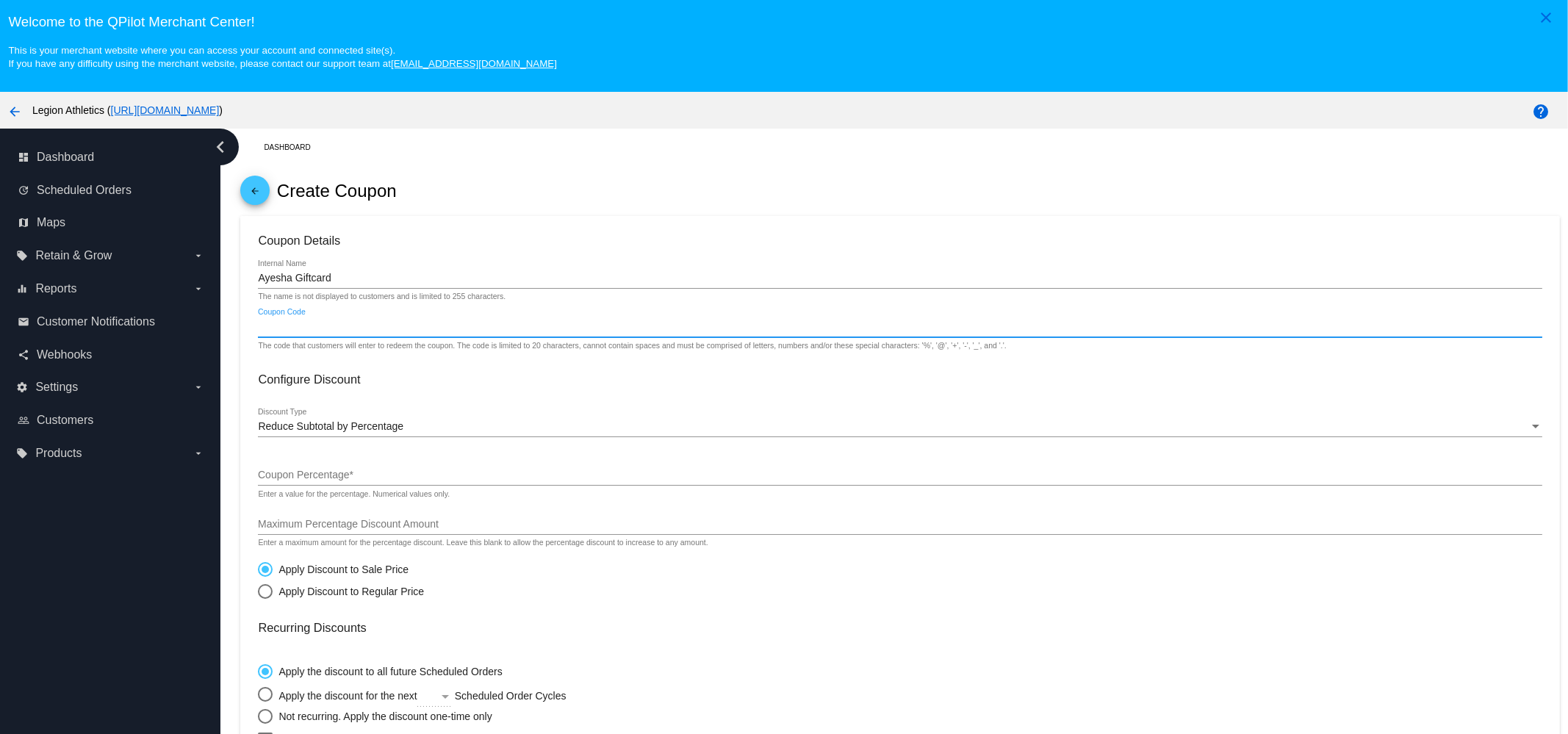
type input "A"
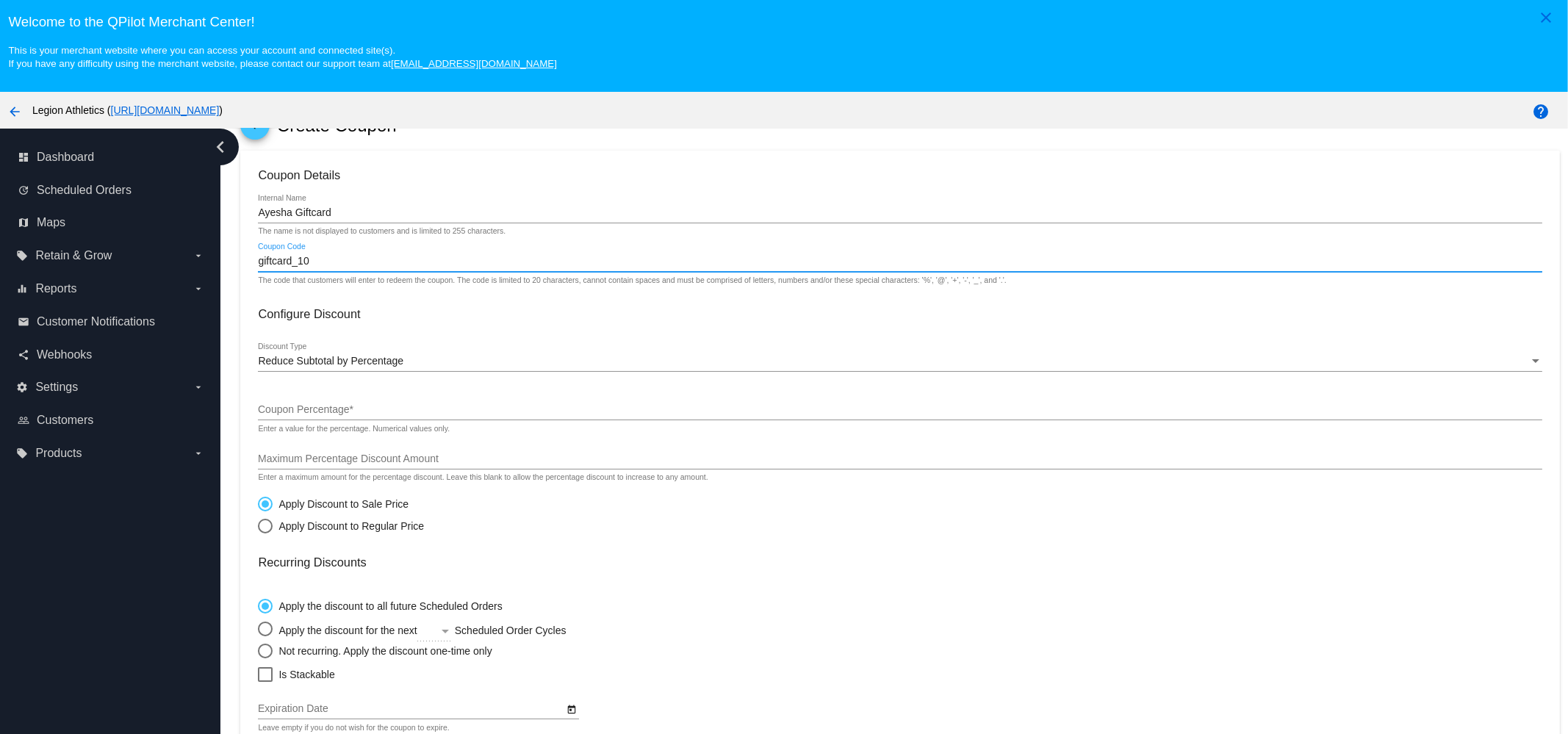
scroll to position [91, 0]
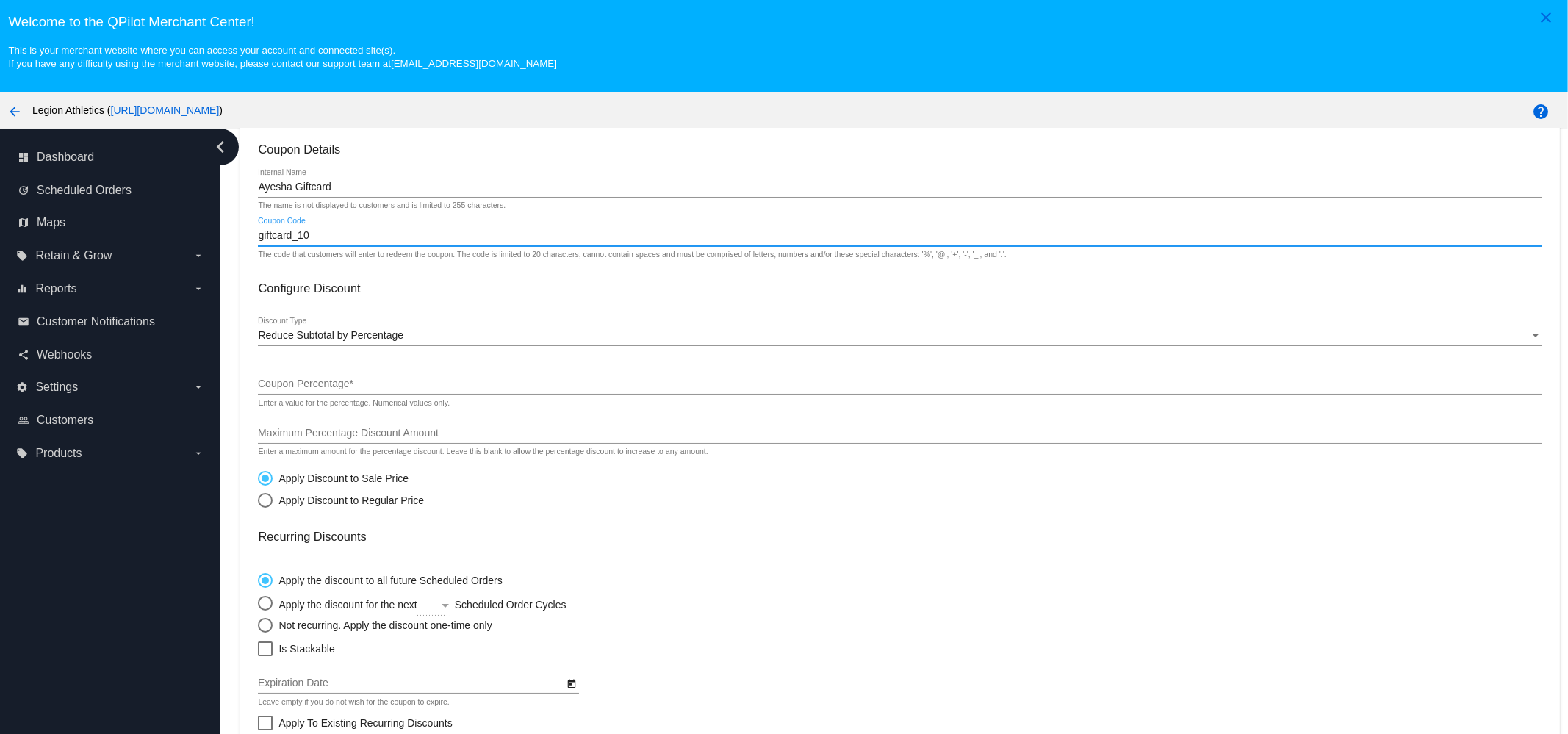
click at [448, 324] on div "Reduce Subtotal by Percentage Discount Type" at bounding box center [899, 332] width 1283 height 28
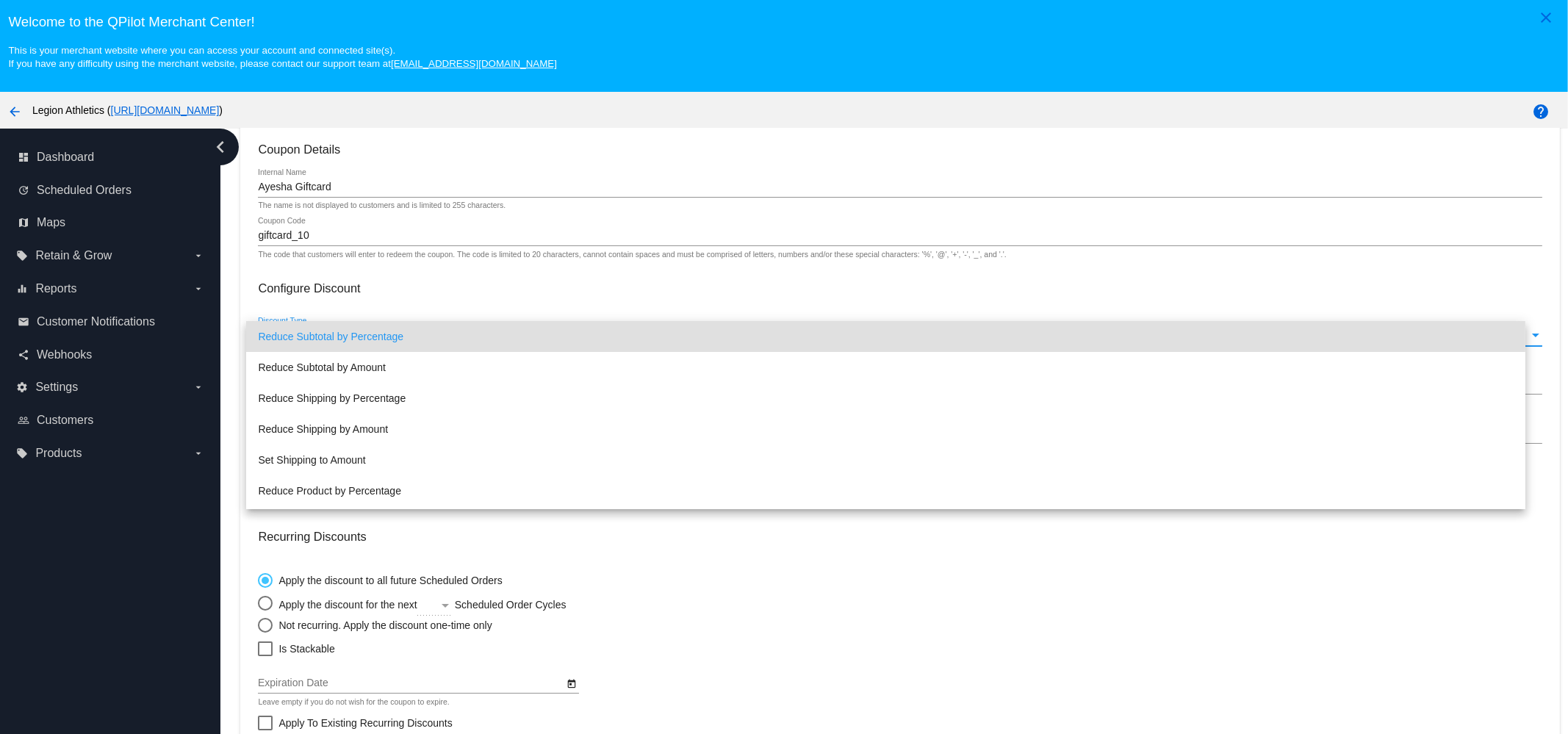
click at [382, 228] on div at bounding box center [784, 367] width 1568 height 734
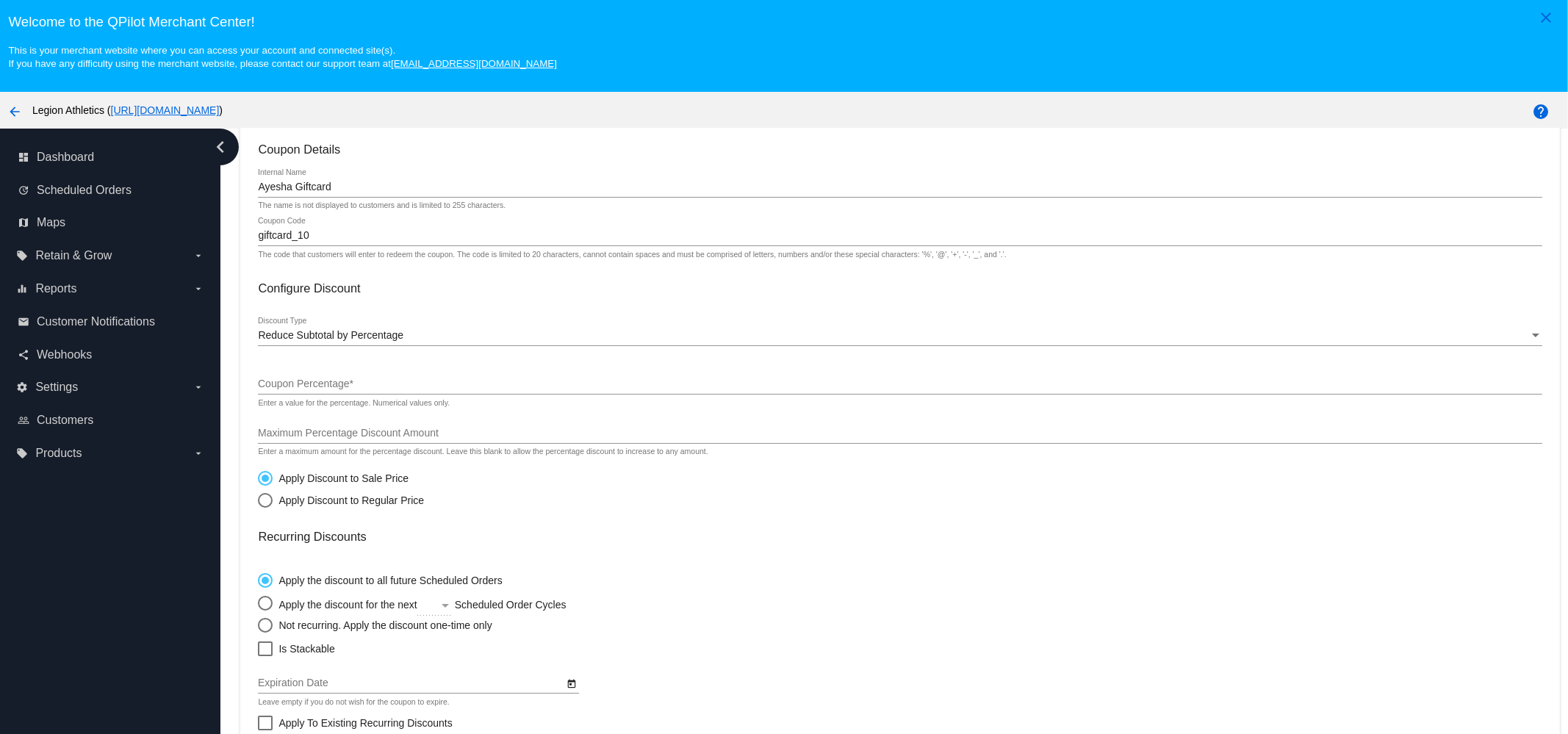
click at [377, 235] on input "giftcard_10" at bounding box center [899, 236] width 1283 height 12
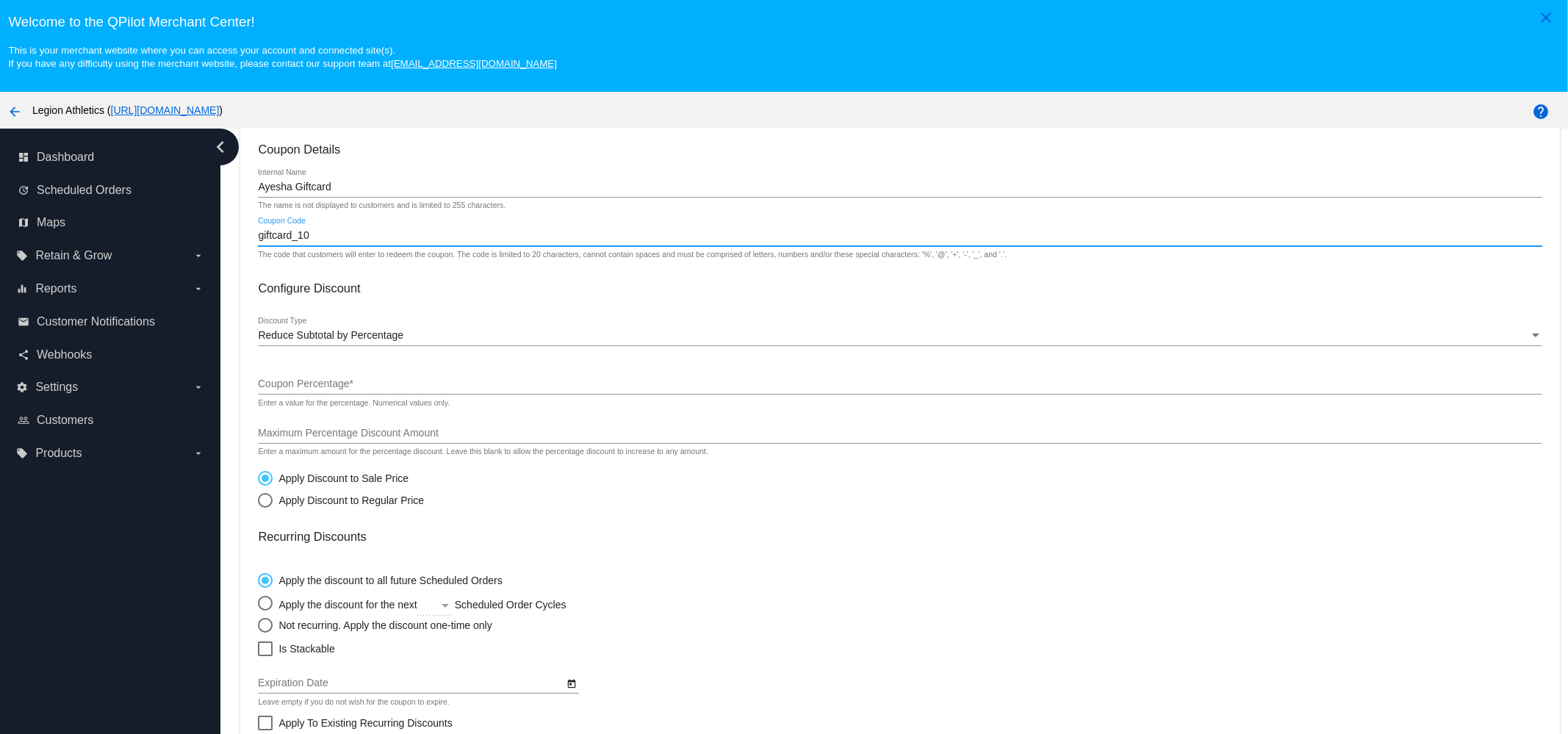
paste input "gd7j1z2c9z0ys"
type input "giftcard_gd7j1z2c9z0ys"
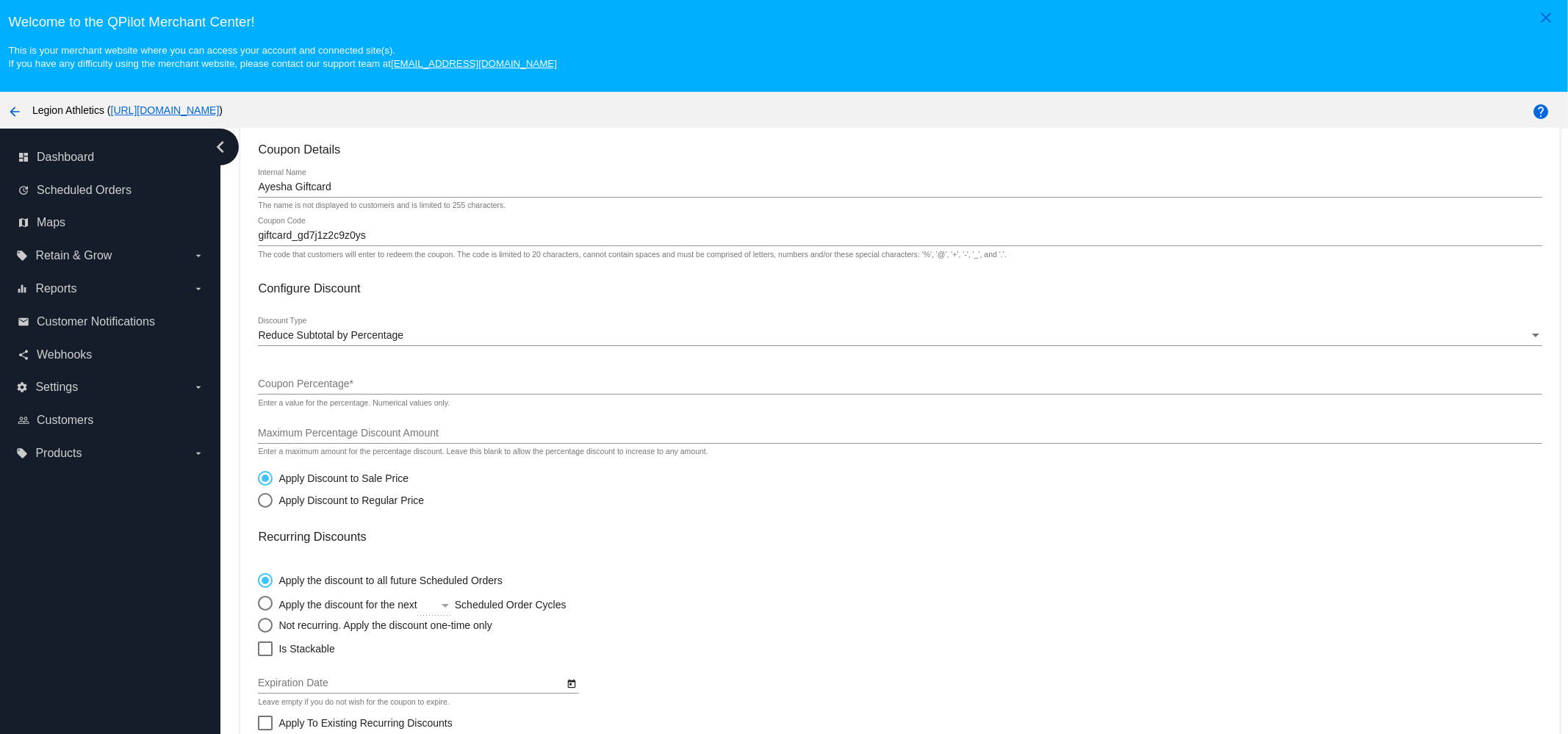
click at [368, 318] on div "Reduce Subtotal by Percentage Discount Type" at bounding box center [899, 332] width 1283 height 28
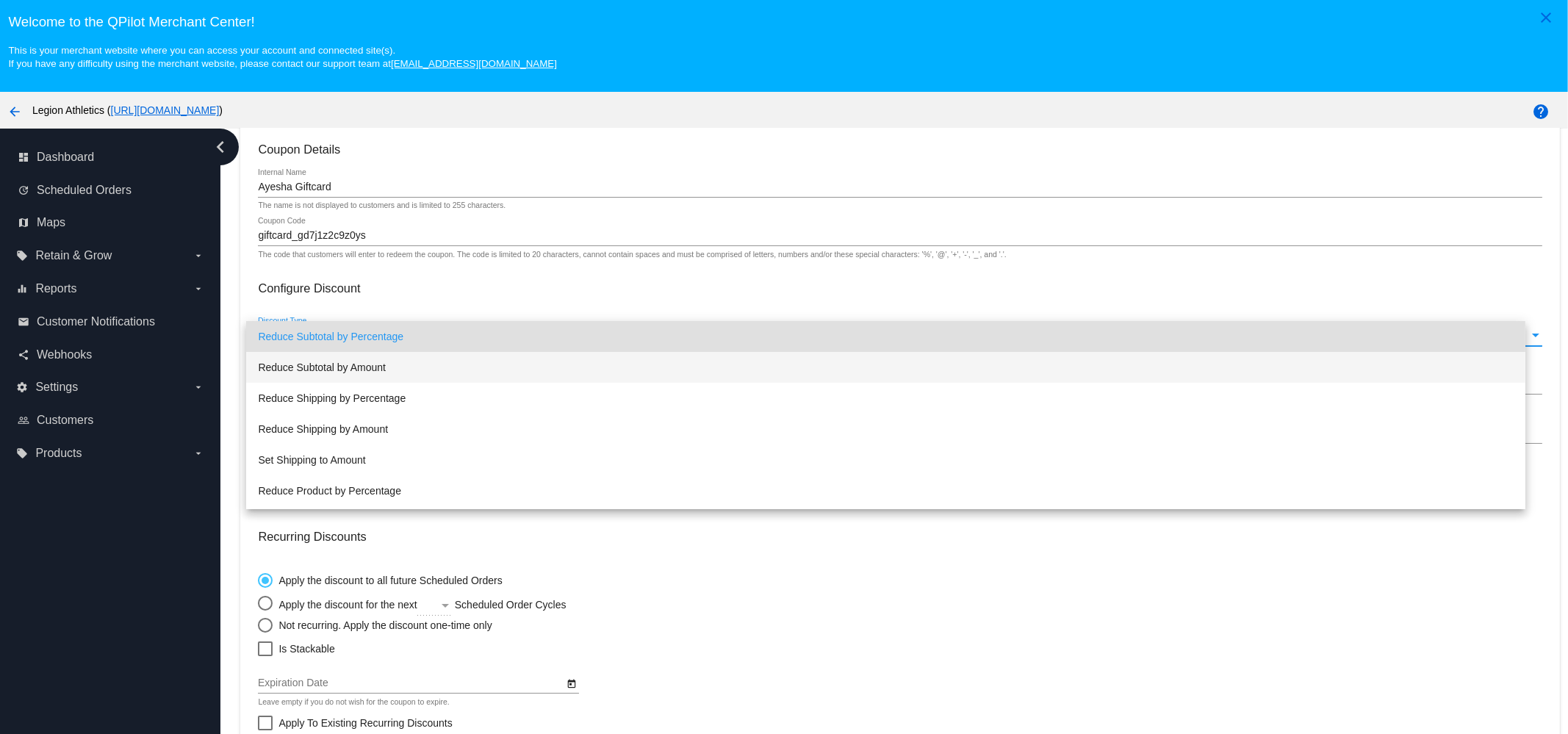
click at [365, 363] on span "Reduce Subtotal by Amount" at bounding box center [885, 367] width 1256 height 31
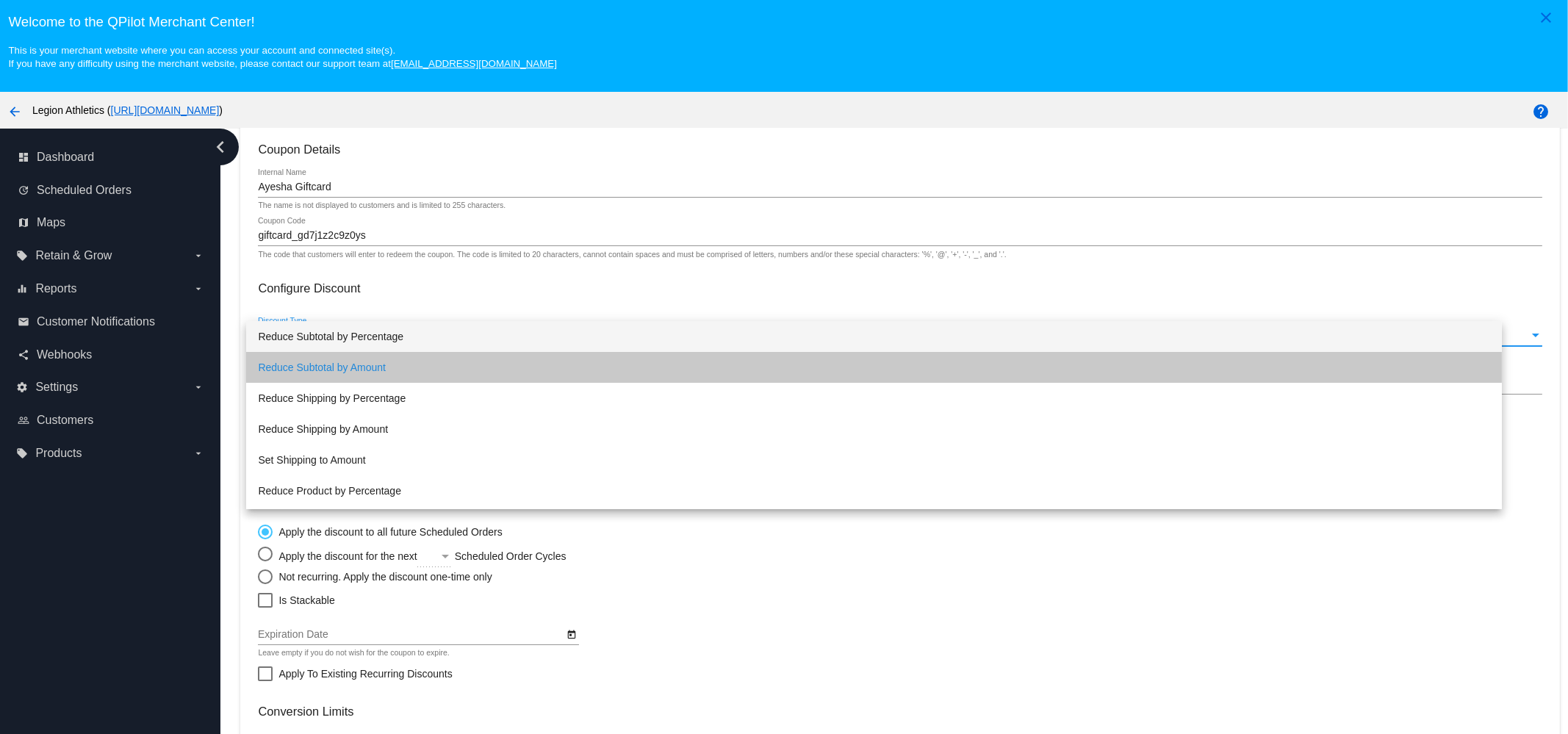
click at [378, 382] on input "Coupon Amount *" at bounding box center [899, 384] width 1283 height 12
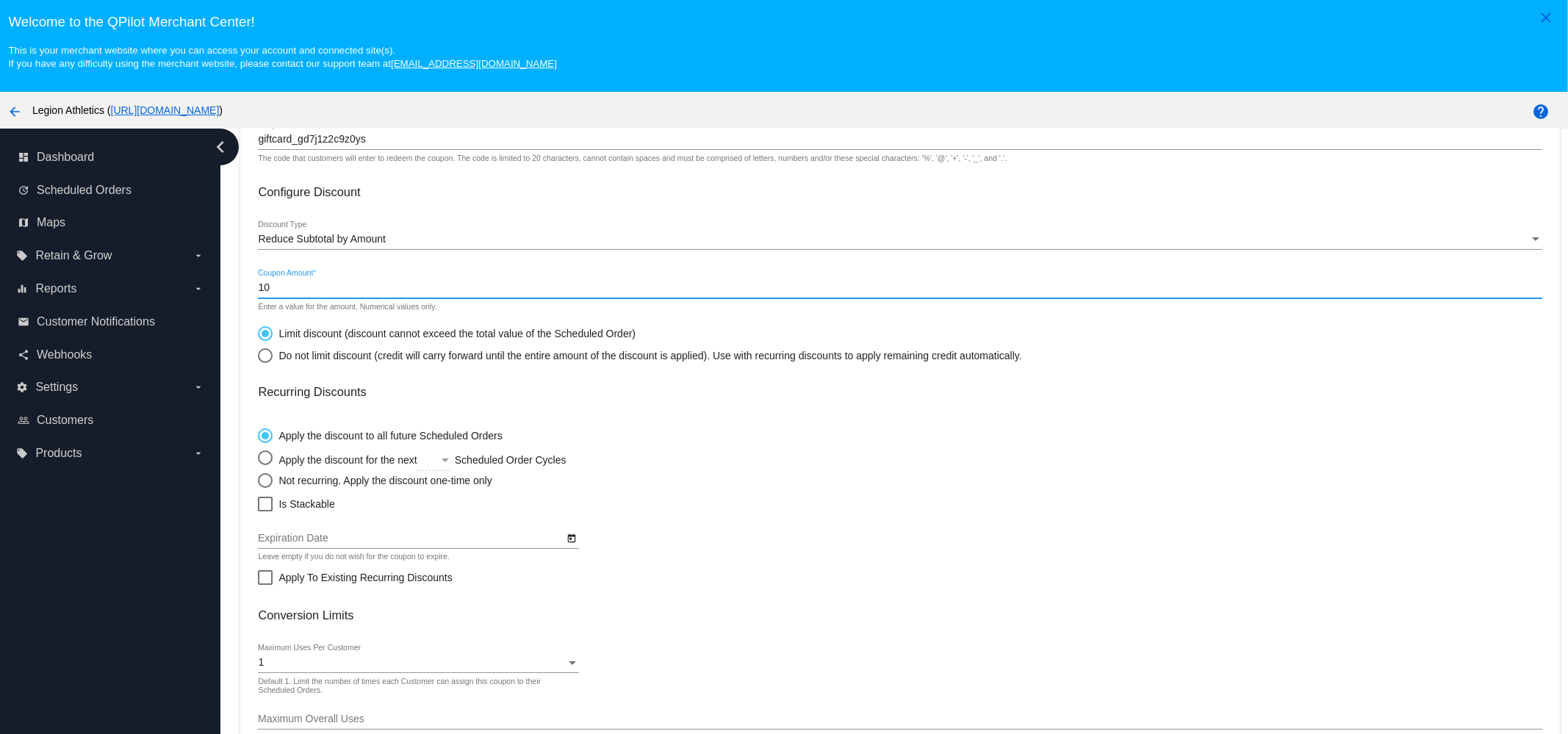
scroll to position [232, 0]
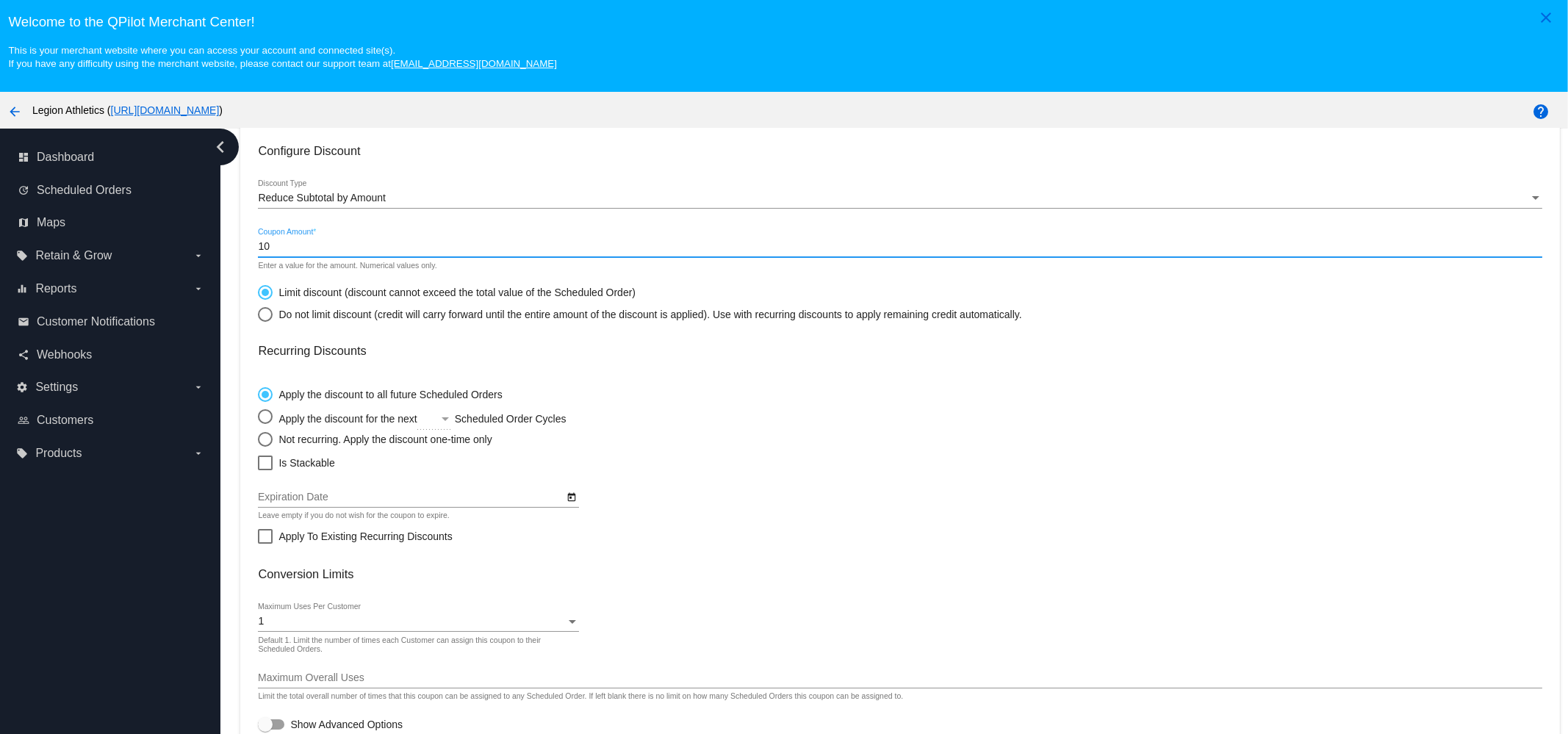
type input "10"
click at [335, 309] on div "Do not limit discount (credit will carry forward until the entire amount of the…" at bounding box center [646, 314] width 749 height 12
click at [258, 314] on input "Do not limit discount (credit will carry forward until the entire amount of the…" at bounding box center [257, 314] width 1 height 1
radio input "true"
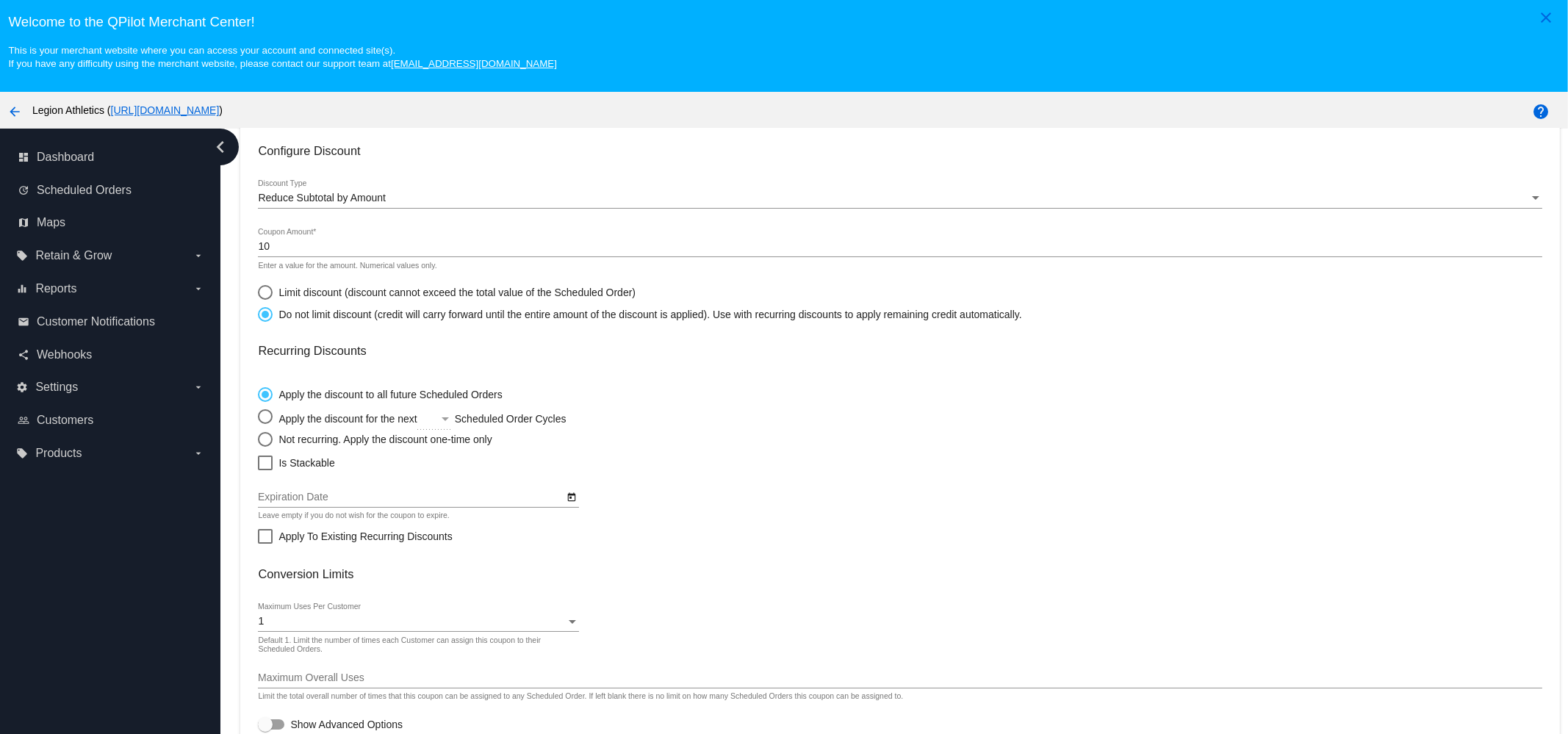
click at [286, 434] on div "Not recurring. Apply the discount one-time only" at bounding box center [381, 440] width 219 height 12
click at [258, 439] on input "Not recurring. Apply the discount one-time only" at bounding box center [257, 439] width 1 height 1
radio input "true"
click at [285, 454] on span "Is Stackable" at bounding box center [306, 462] width 56 height 17
click at [265, 470] on input "Is Stackable" at bounding box center [264, 470] width 1 height 1
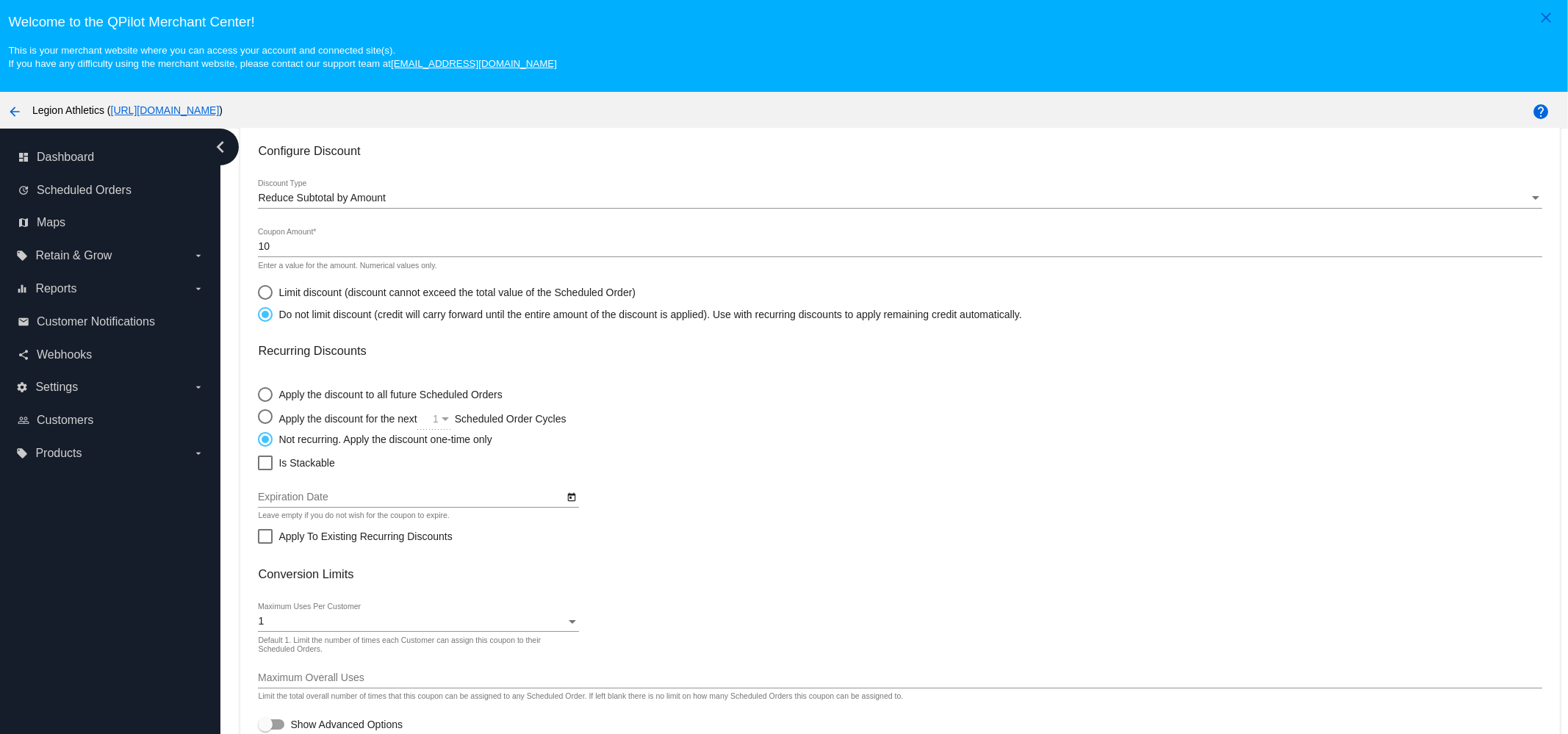
checkbox input "true"
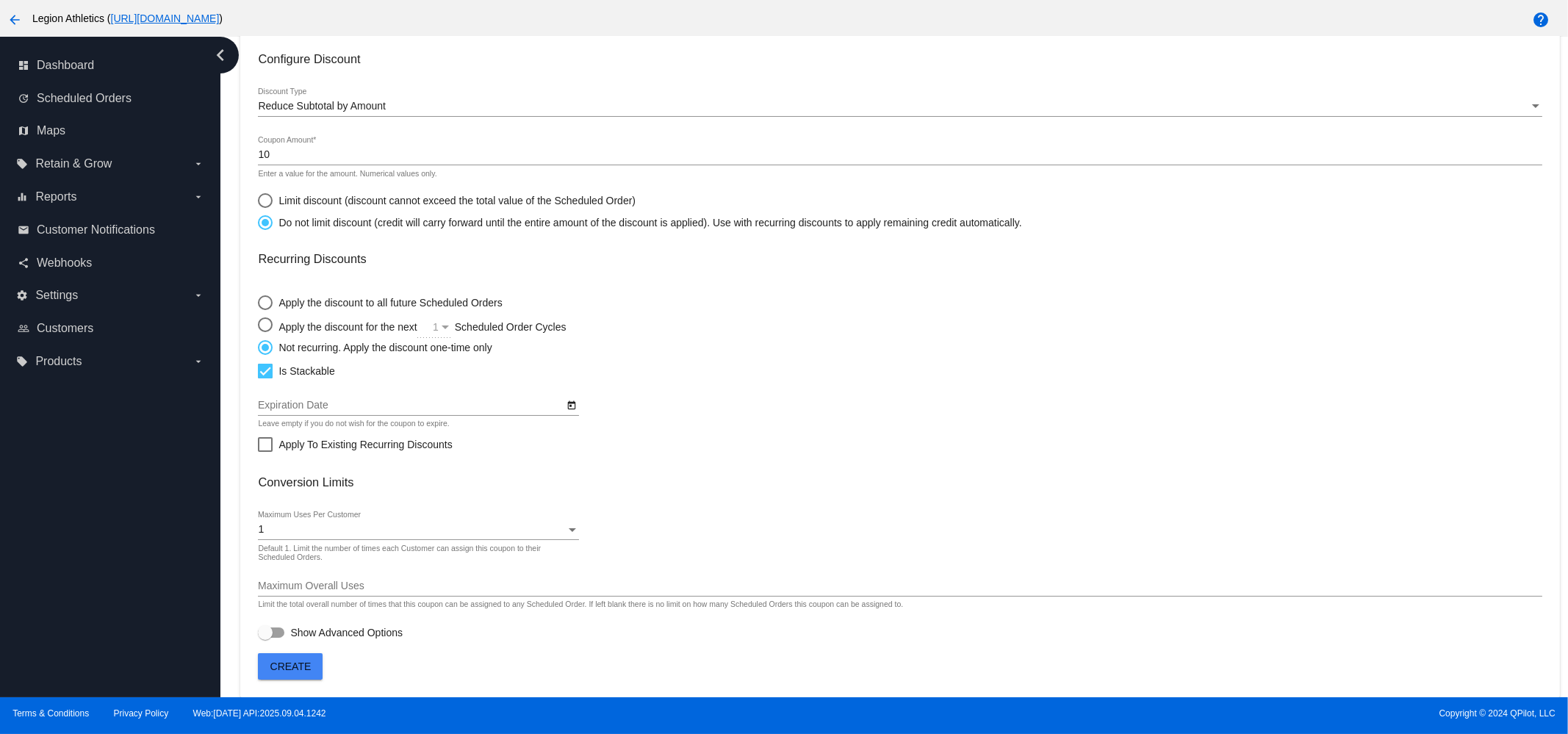
click at [294, 675] on button "Create" at bounding box center [290, 667] width 65 height 27
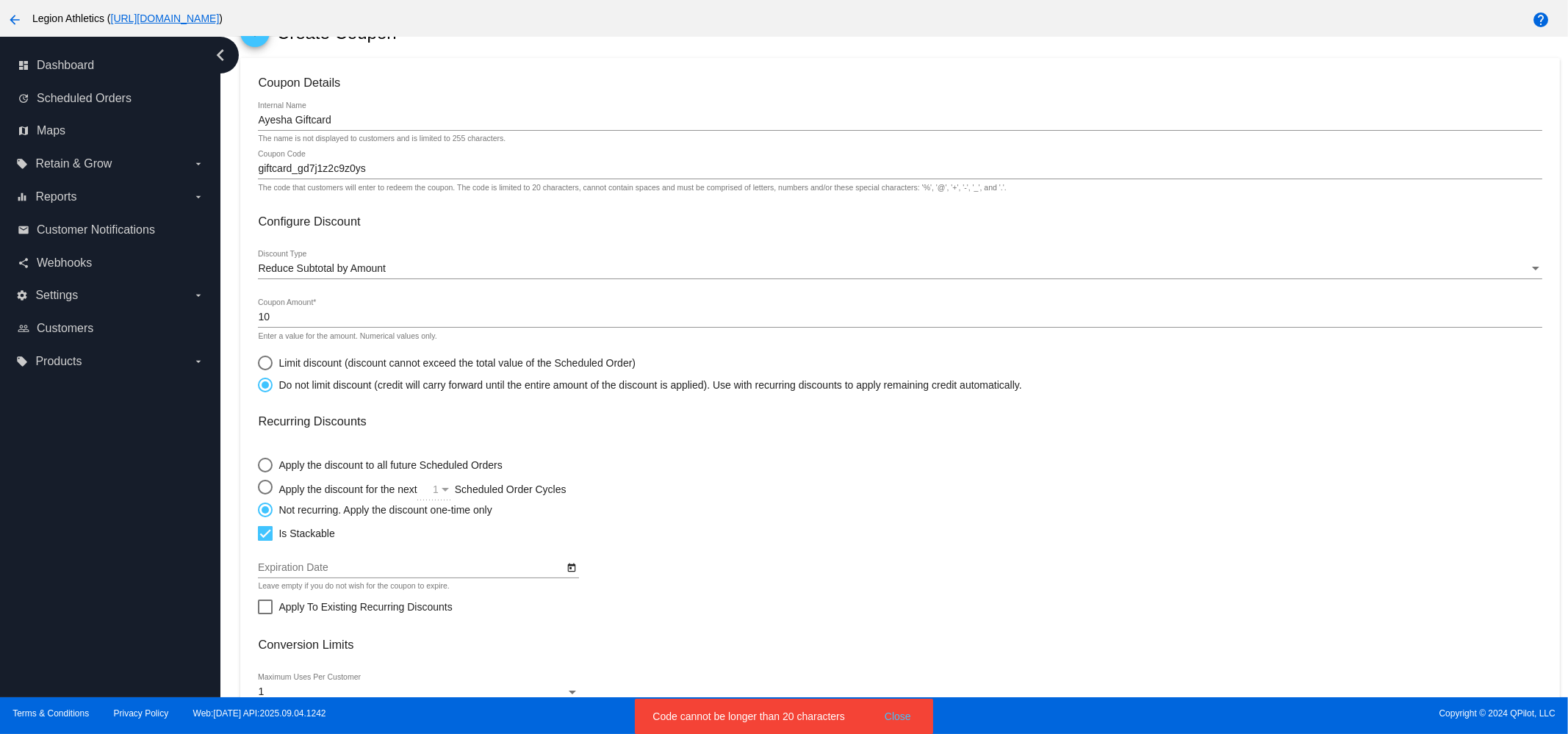
scroll to position [0, 0]
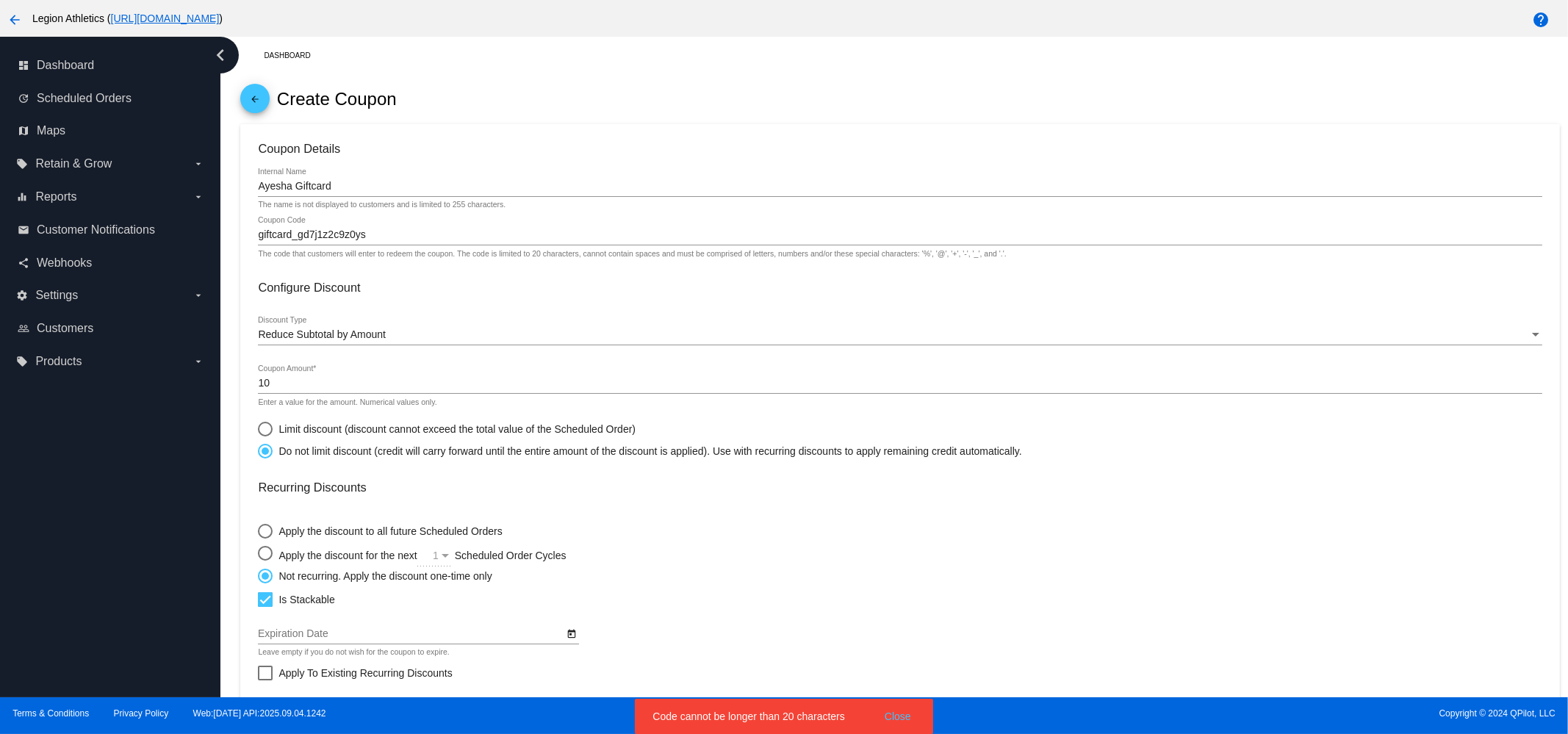
click at [390, 234] on input "giftcard_gd7j1z2c9z0ys" at bounding box center [899, 235] width 1283 height 12
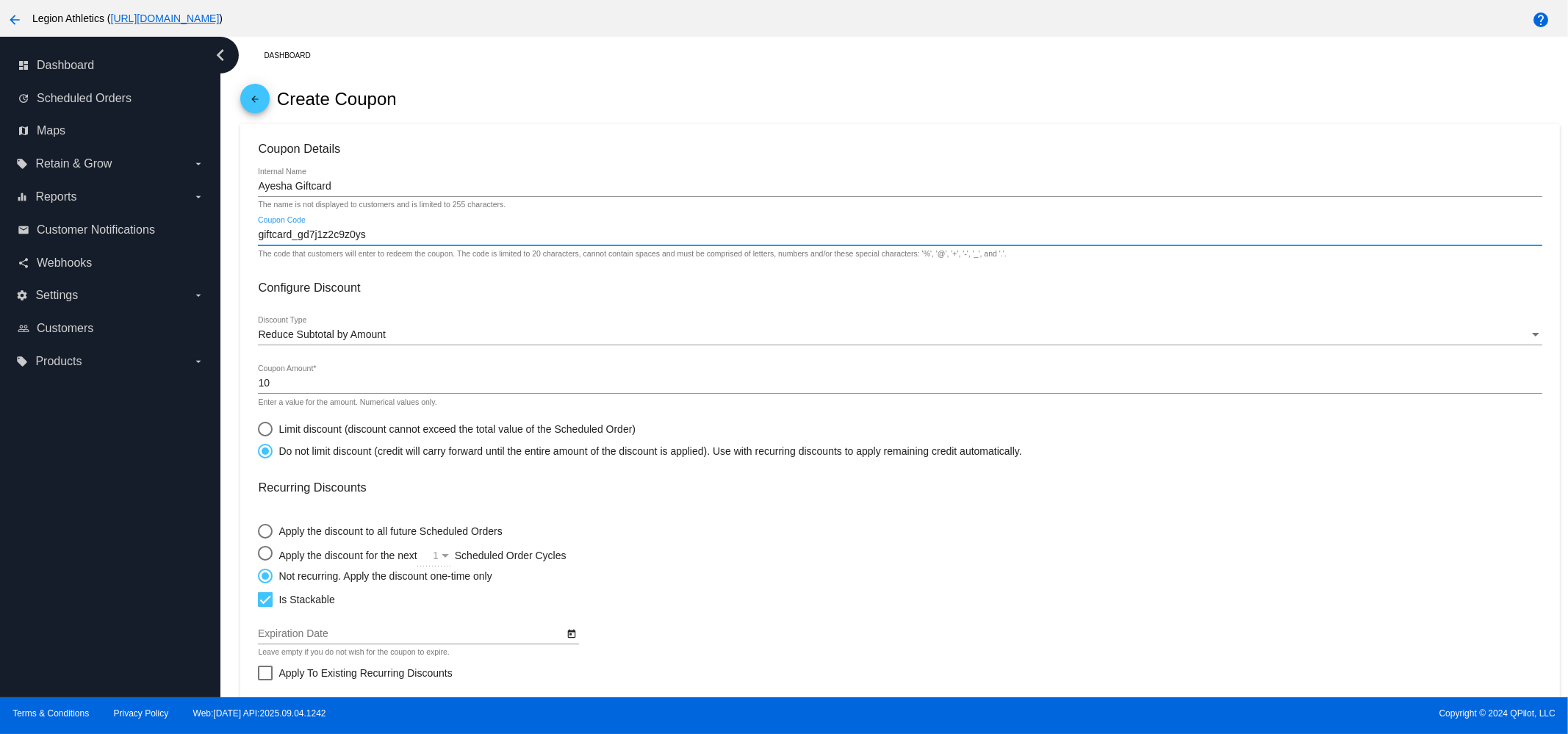
drag, startPoint x: 295, startPoint y: 233, endPoint x: 244, endPoint y: 233, distance: 51.0
click at [244, 233] on mat-card "Coupon Details Ayesha Giftcard Internal Name The name is not displayed to custo…" at bounding box center [899, 525] width 1319 height 802
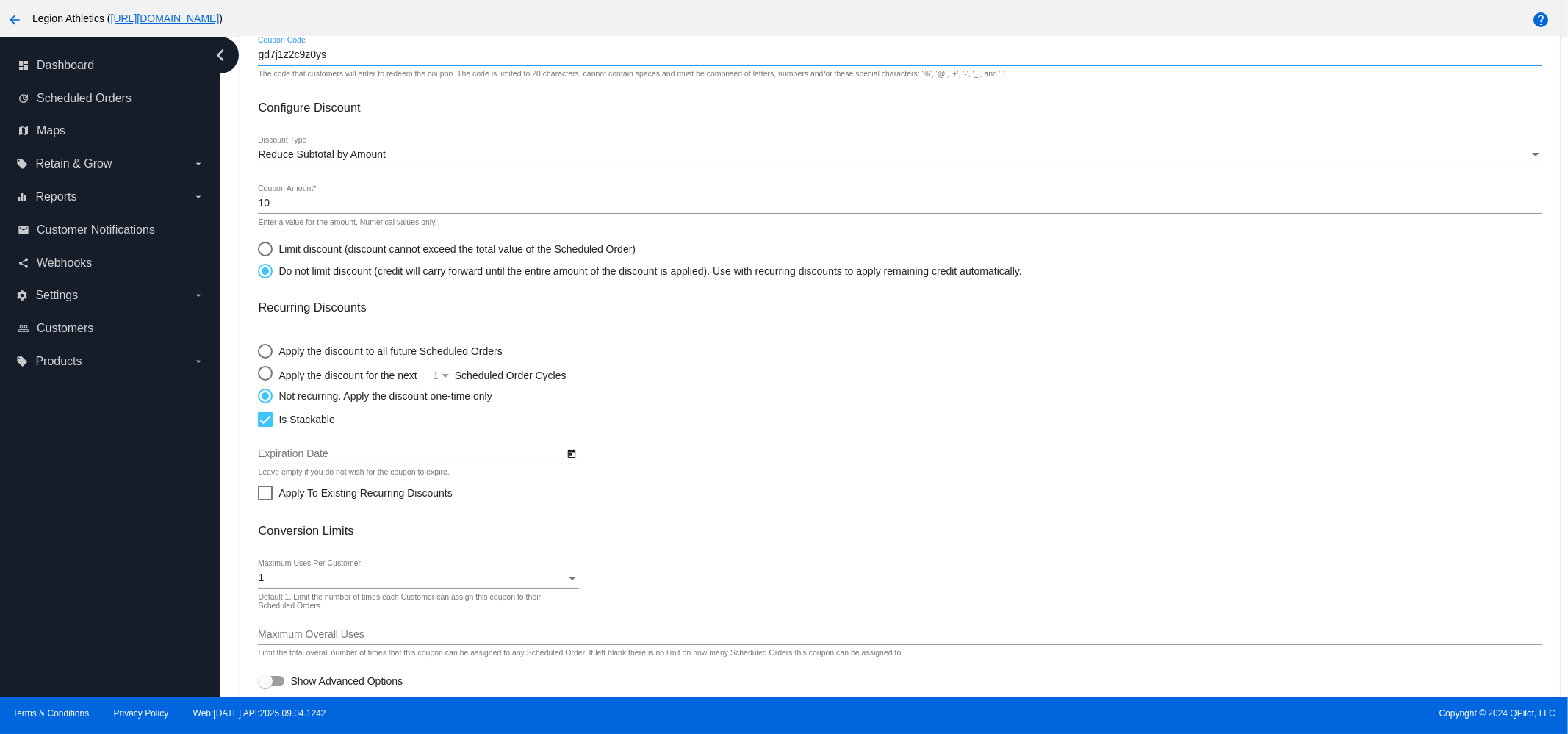
scroll to position [232, 0]
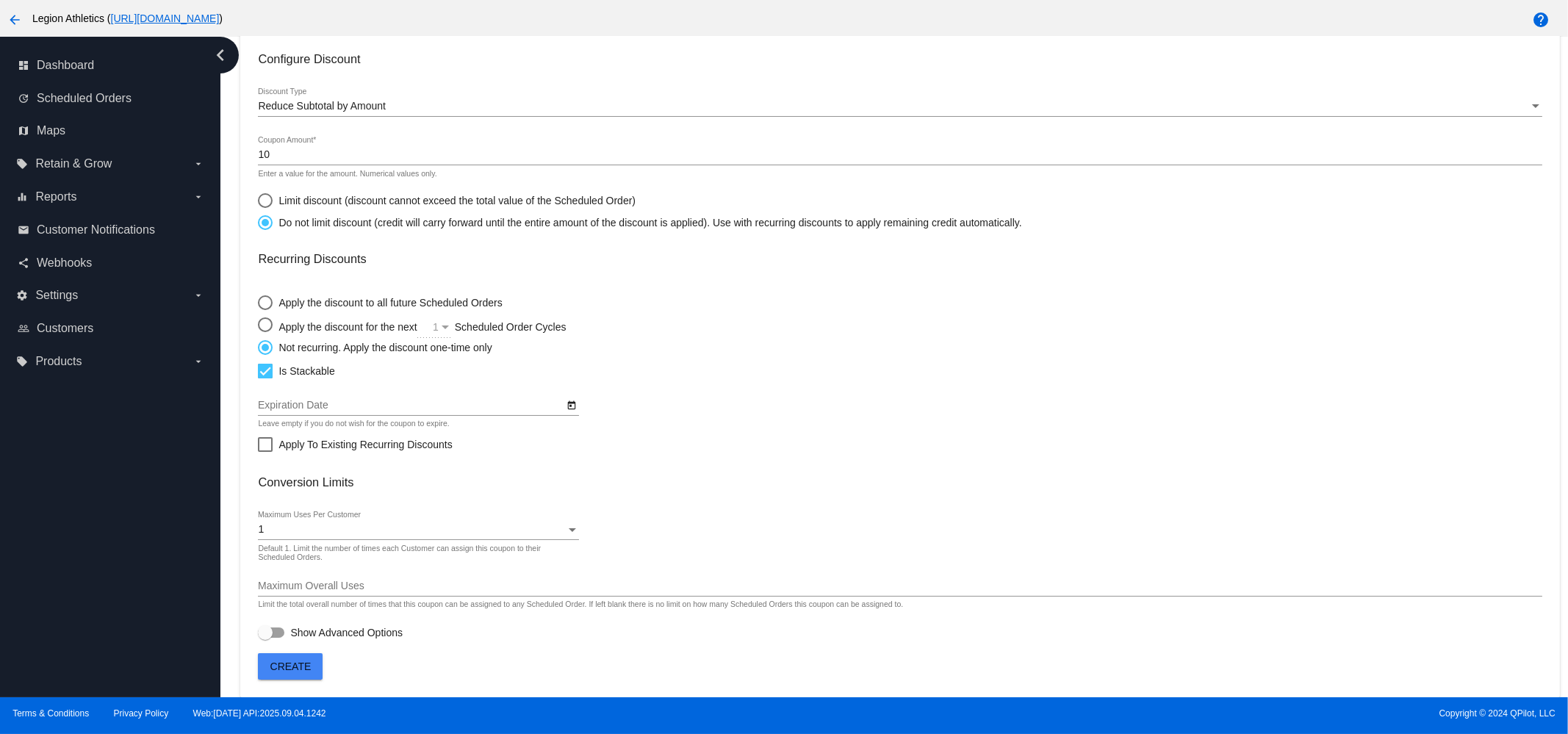
type input "gd7j1z2c9z0ys"
click at [295, 667] on span "Create" at bounding box center [291, 667] width 42 height 12
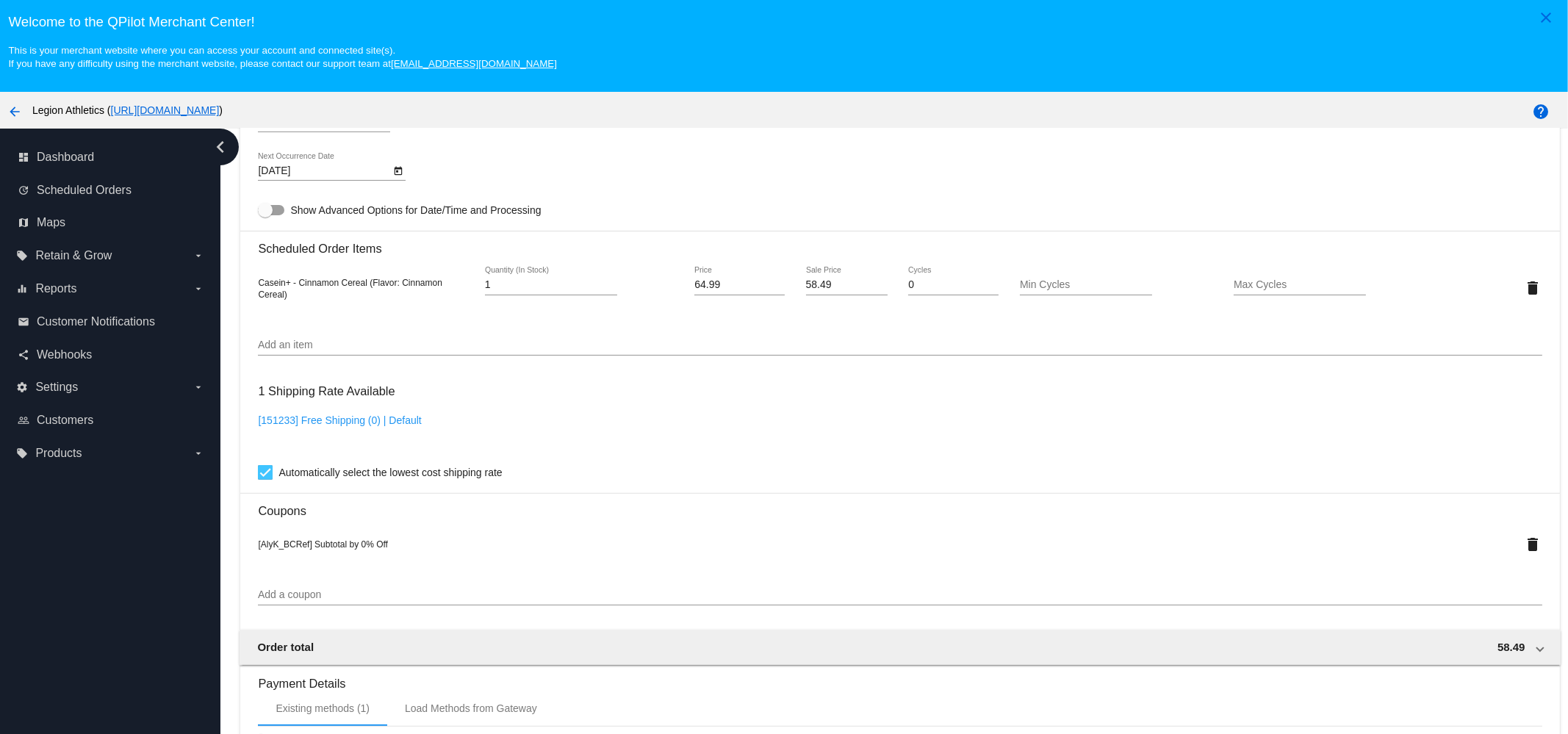
scroll to position [1087, 0]
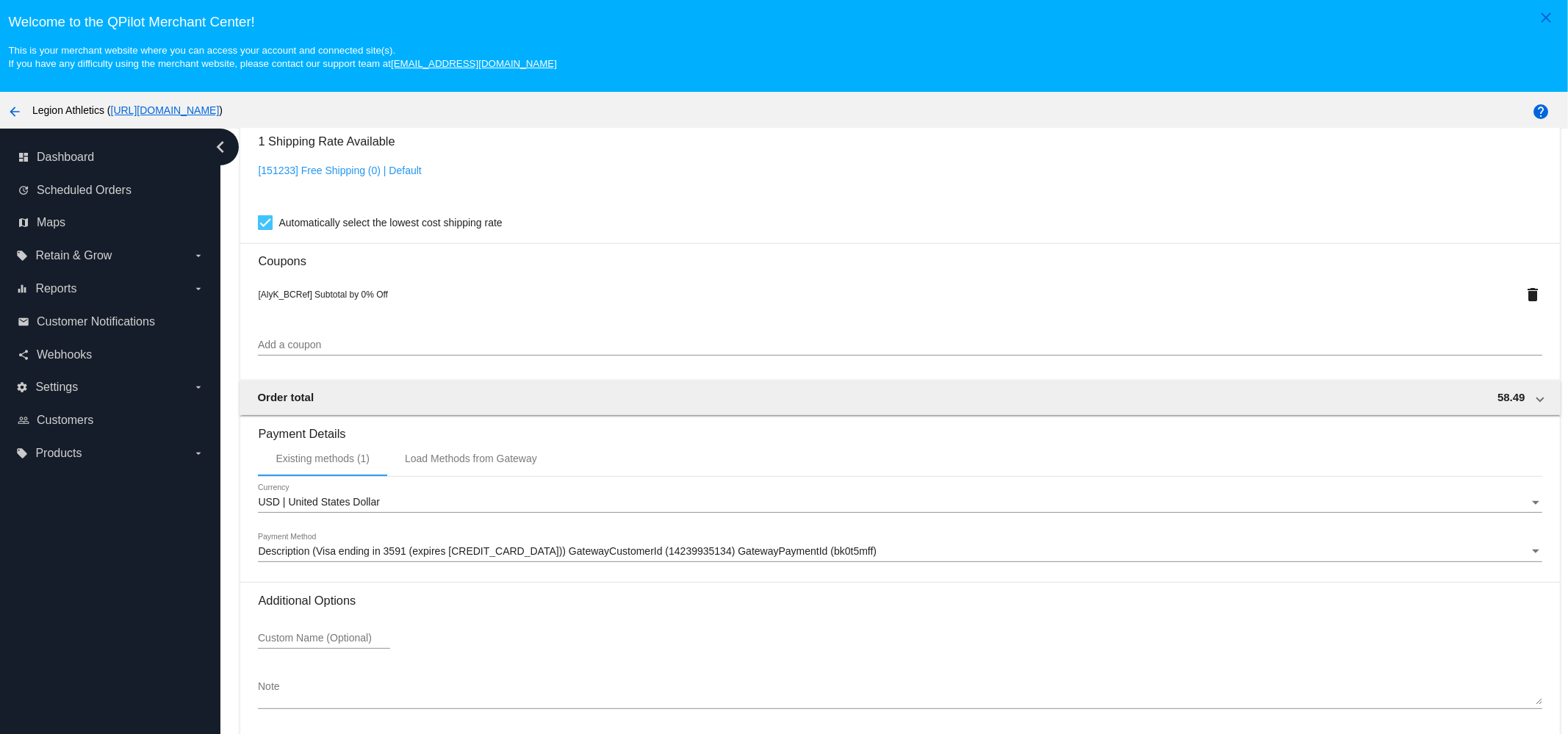
click at [339, 347] on input "Add a coupon" at bounding box center [899, 345] width 1283 height 12
paste input "gd7j1z2c9z0ys"
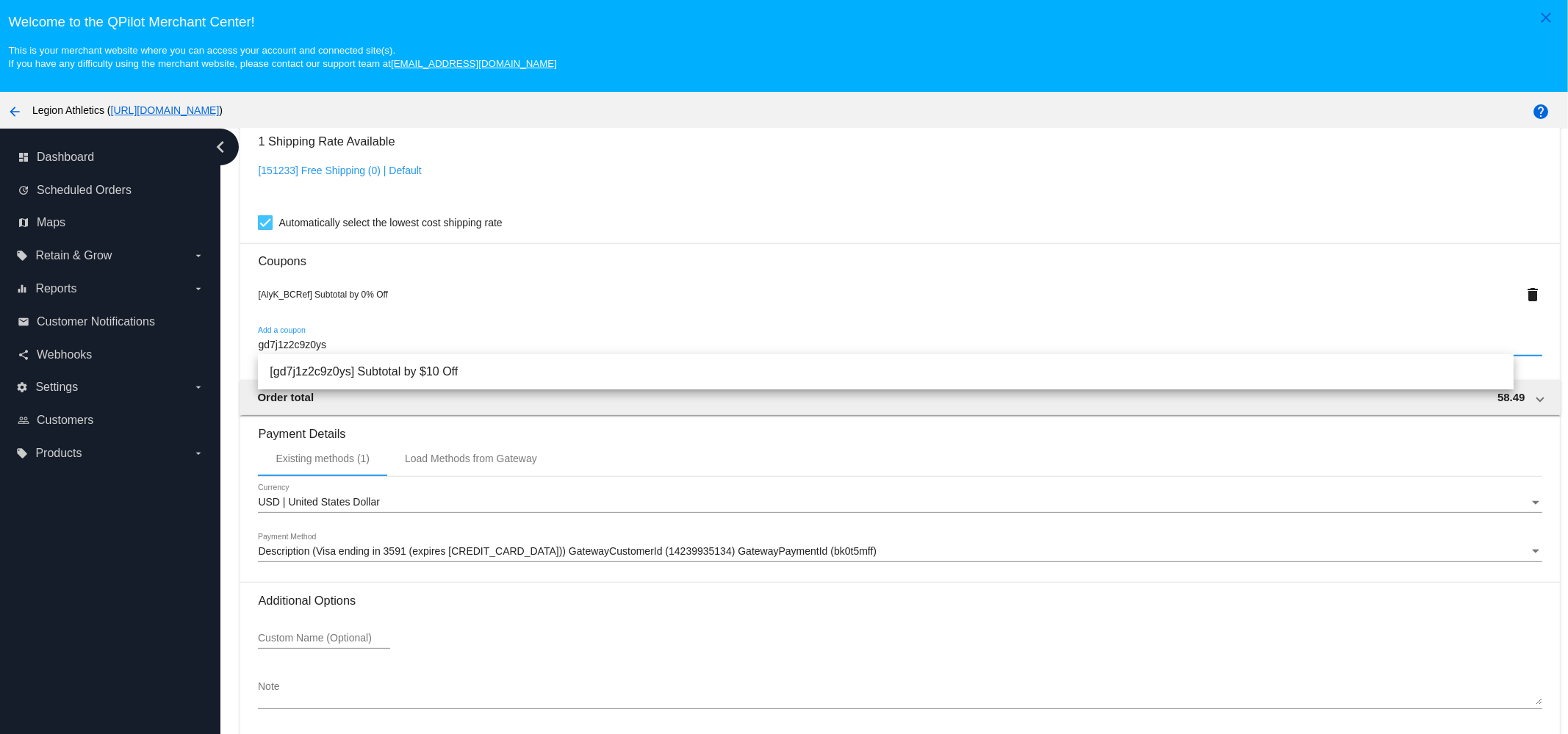
type input "gd7j1z2c9z0ys"
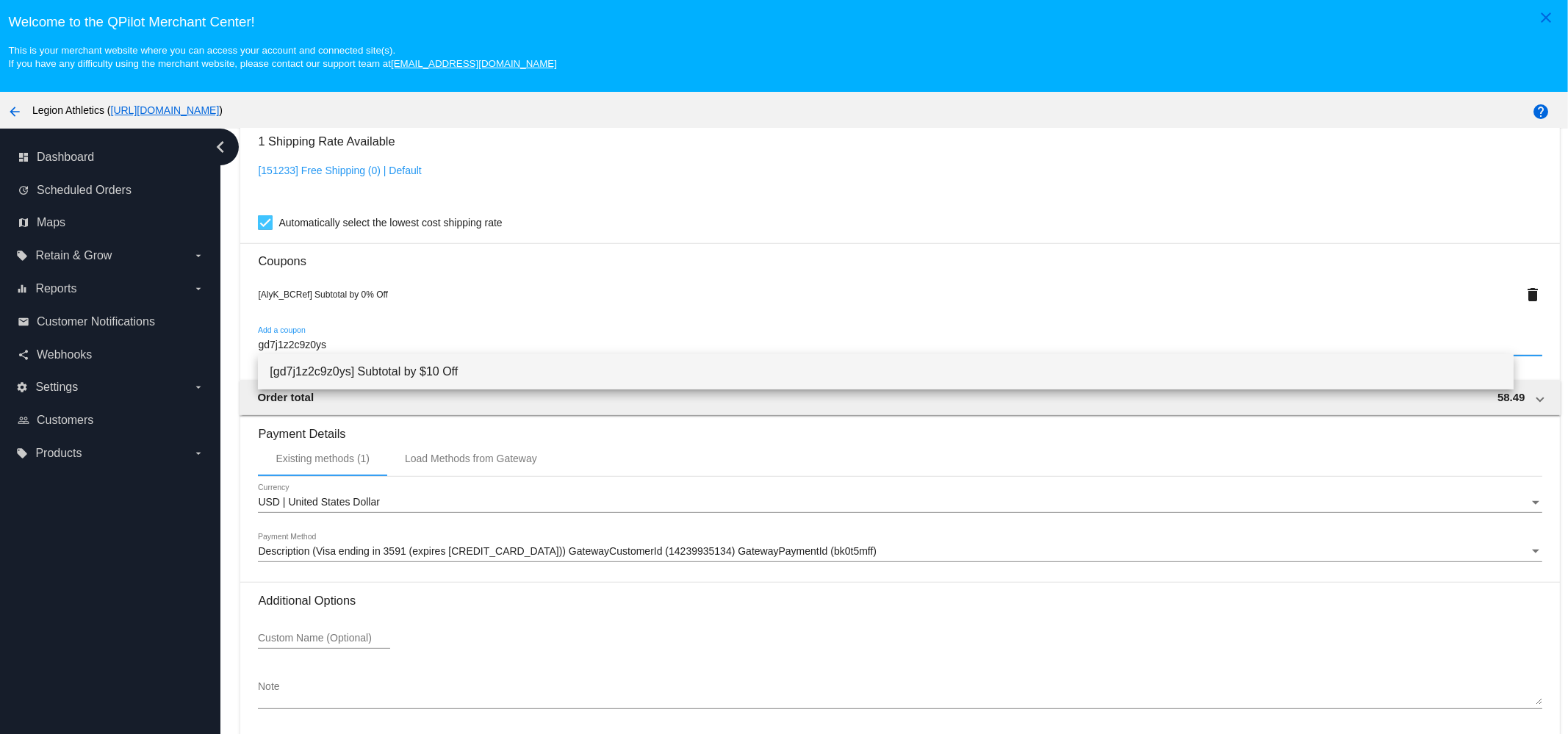
click at [361, 368] on span "[gd7j1z2c9z0ys] Subtotal by $10 Off" at bounding box center [885, 372] width 1232 height 35
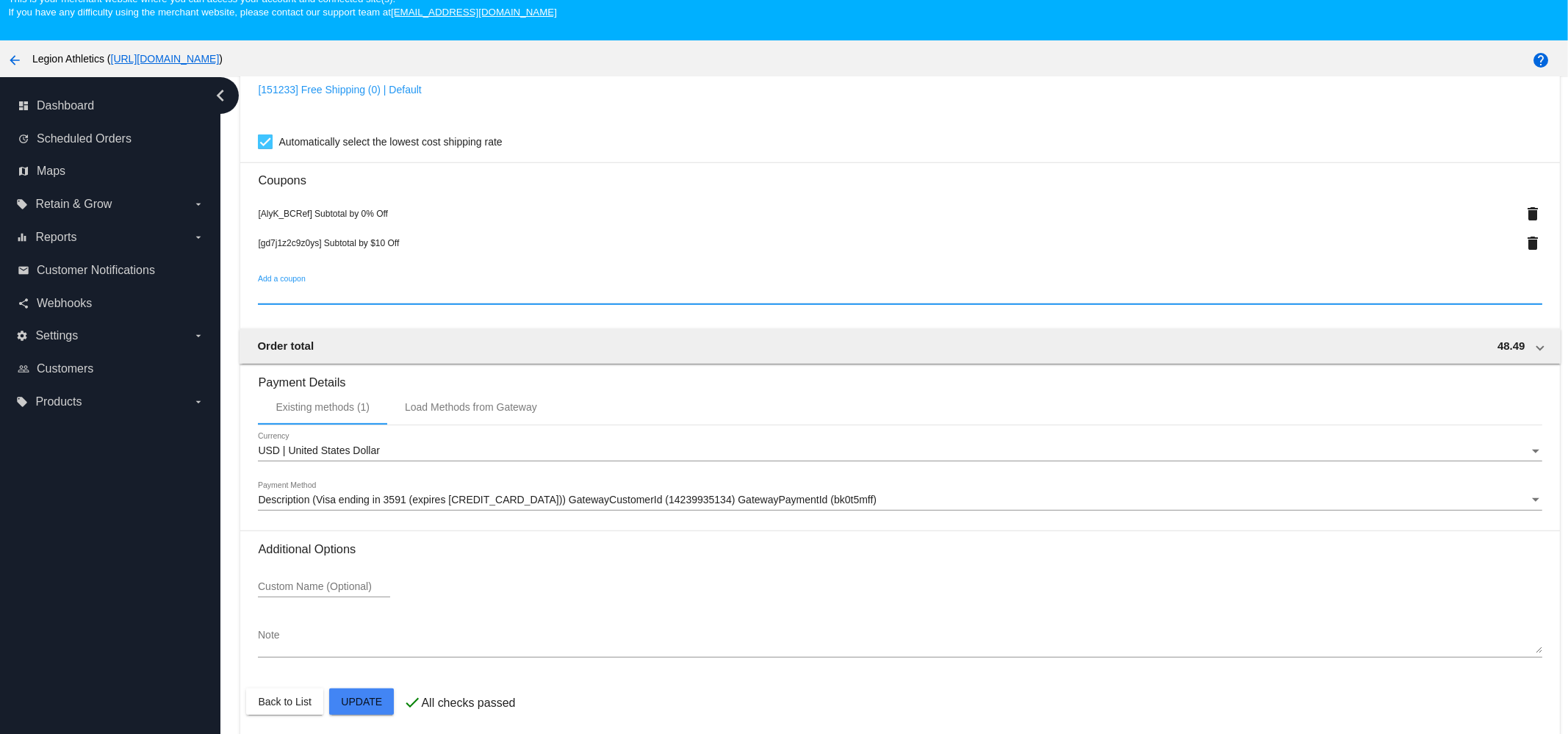
scroll to position [92, 0]
